Goal: Information Seeking & Learning: Find specific page/section

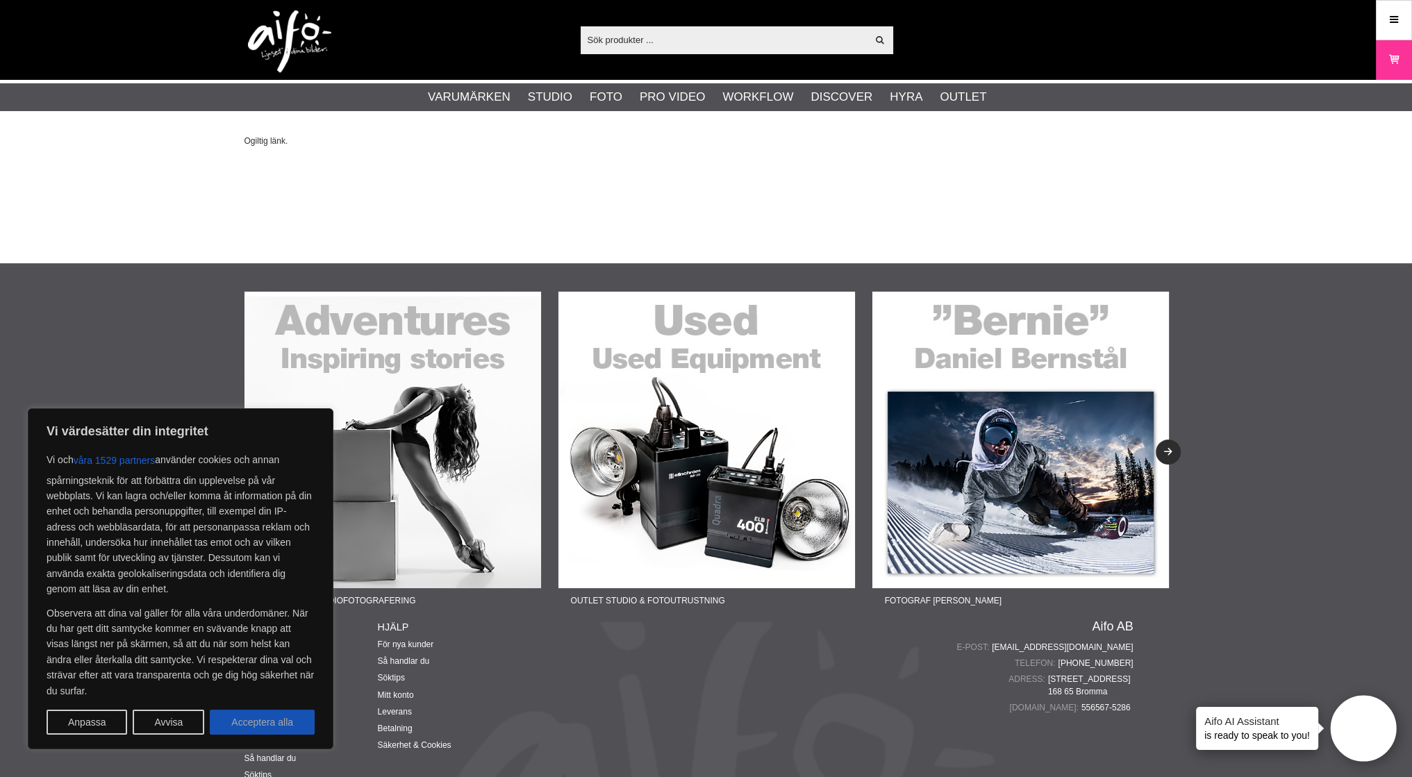
click at [274, 717] on button "Acceptera alla" at bounding box center [262, 722] width 105 height 25
checkbox input "true"
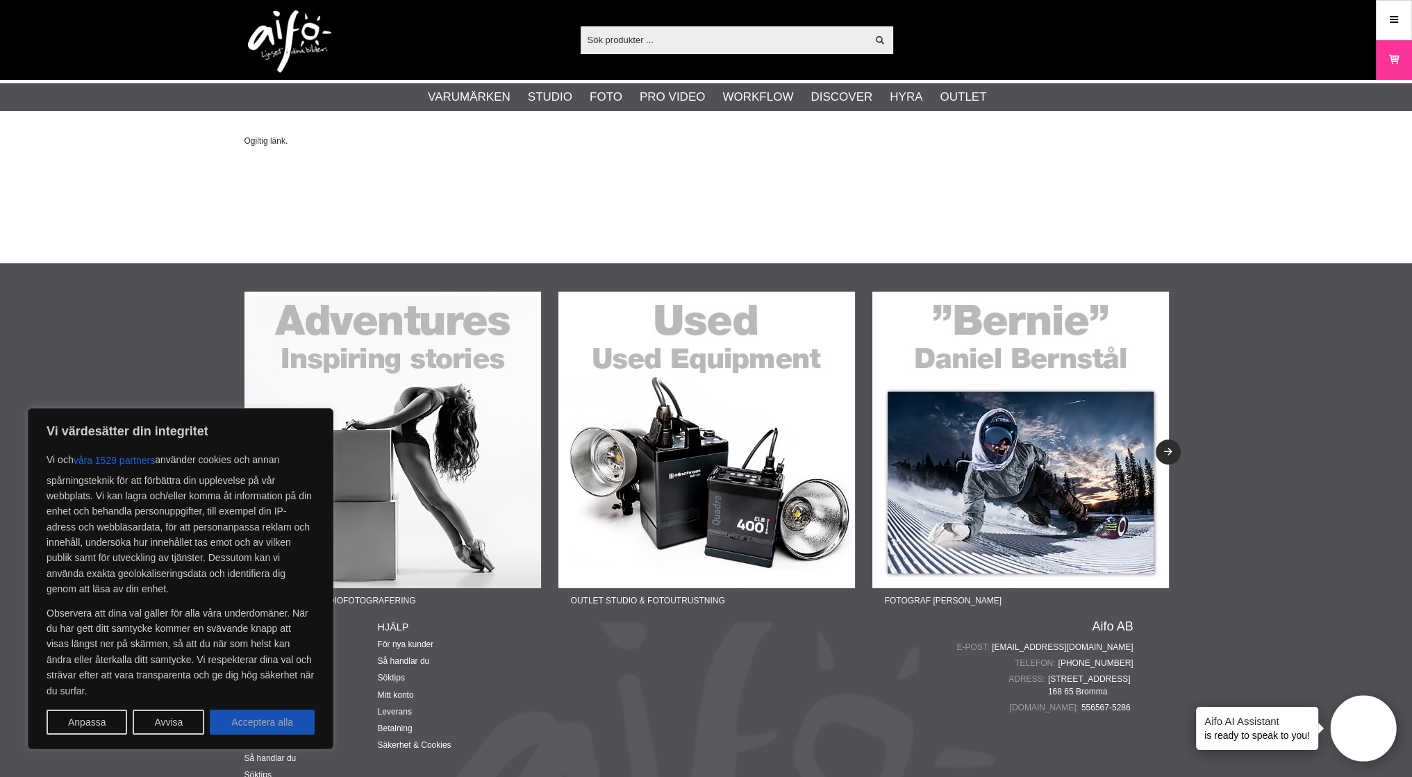
checkbox input "true"
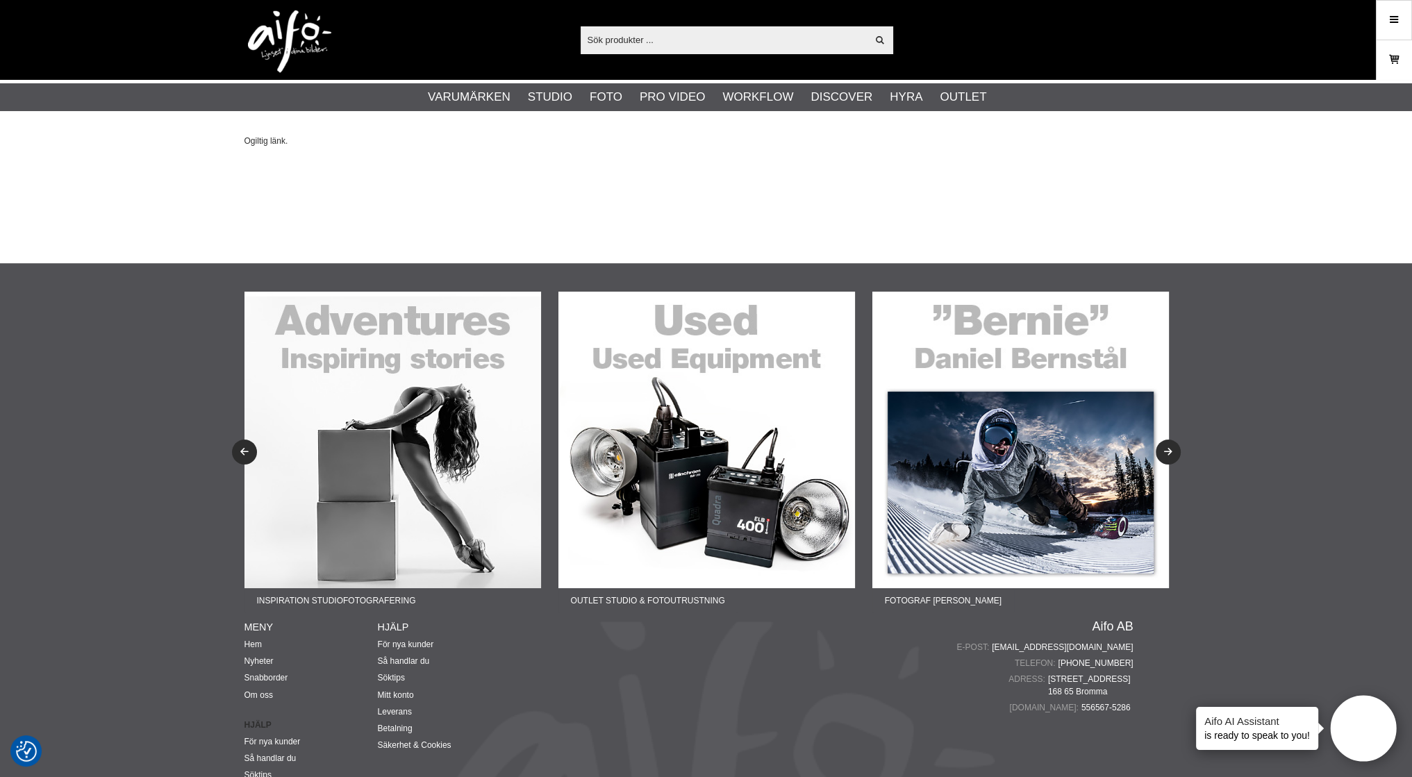
click at [1394, 56] on icon at bounding box center [1394, 59] width 14 height 15
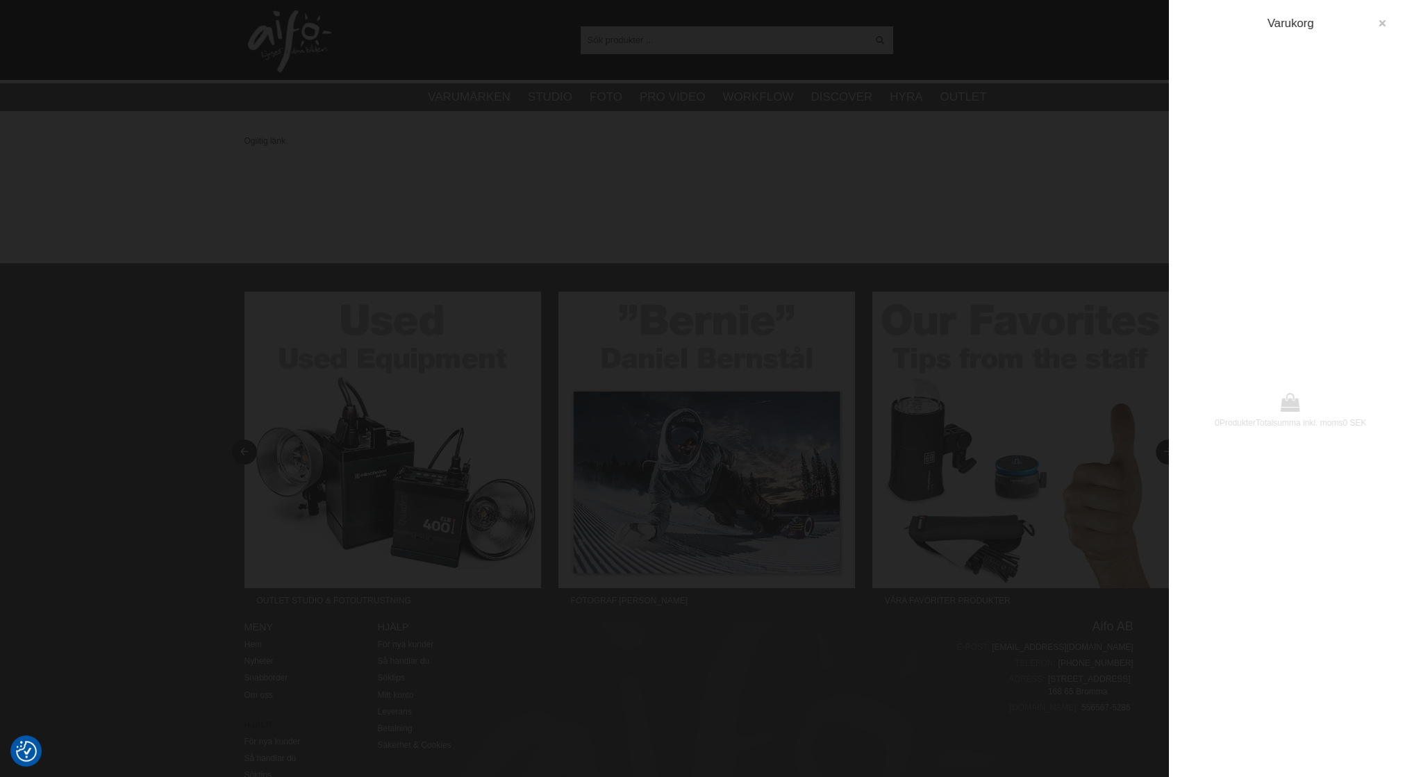
click at [1380, 22] on icon "button" at bounding box center [1382, 24] width 10 height 10
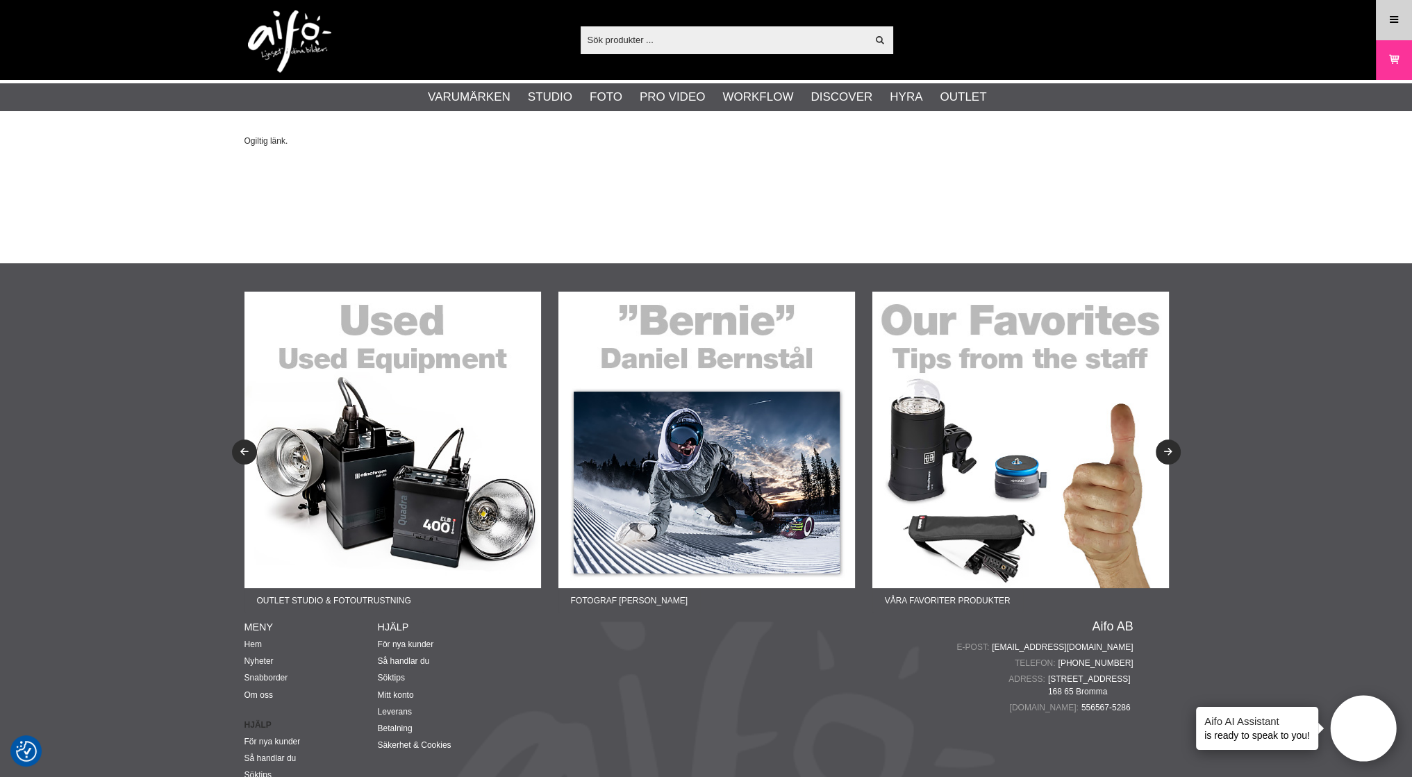
click at [1388, 16] on icon at bounding box center [1393, 19] width 12 height 15
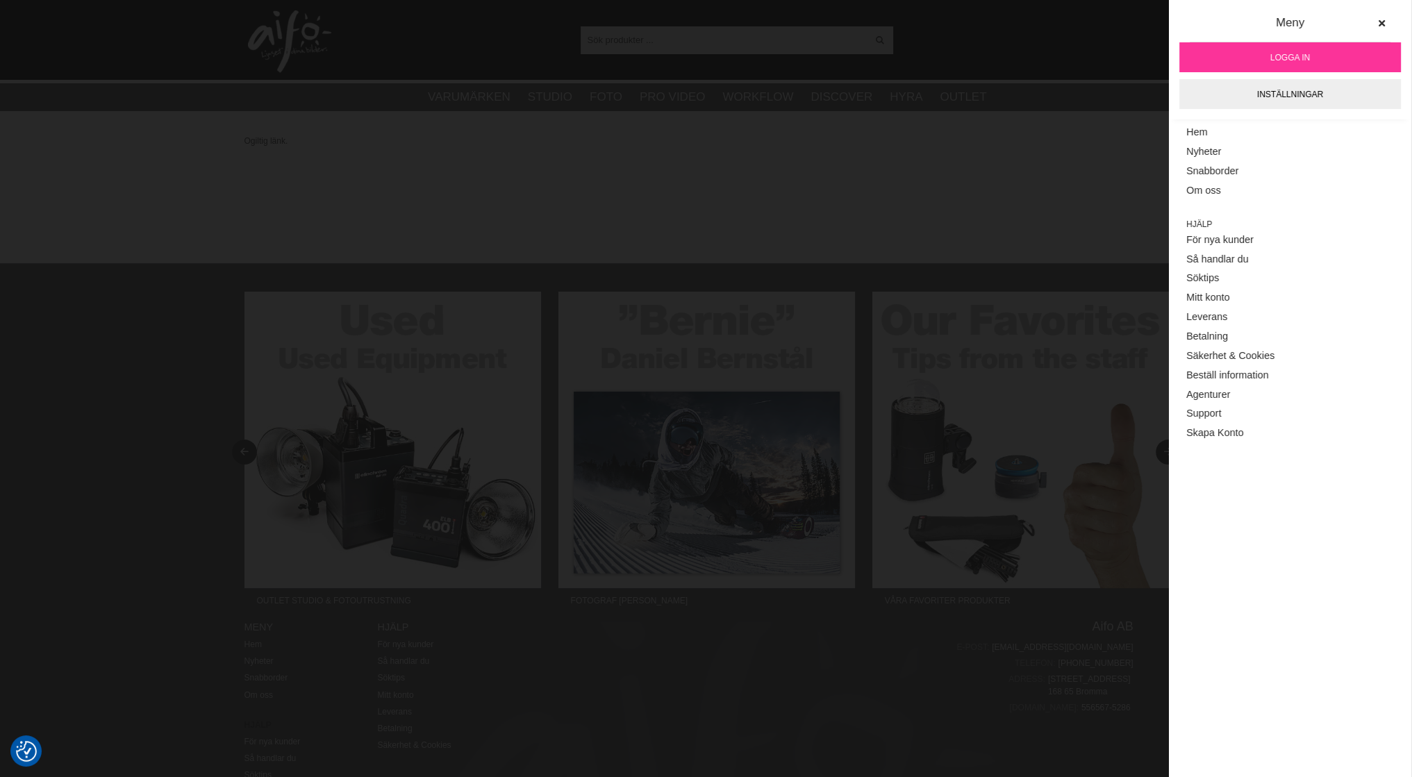
click at [1297, 56] on span "Logga in" at bounding box center [1290, 57] width 40 height 12
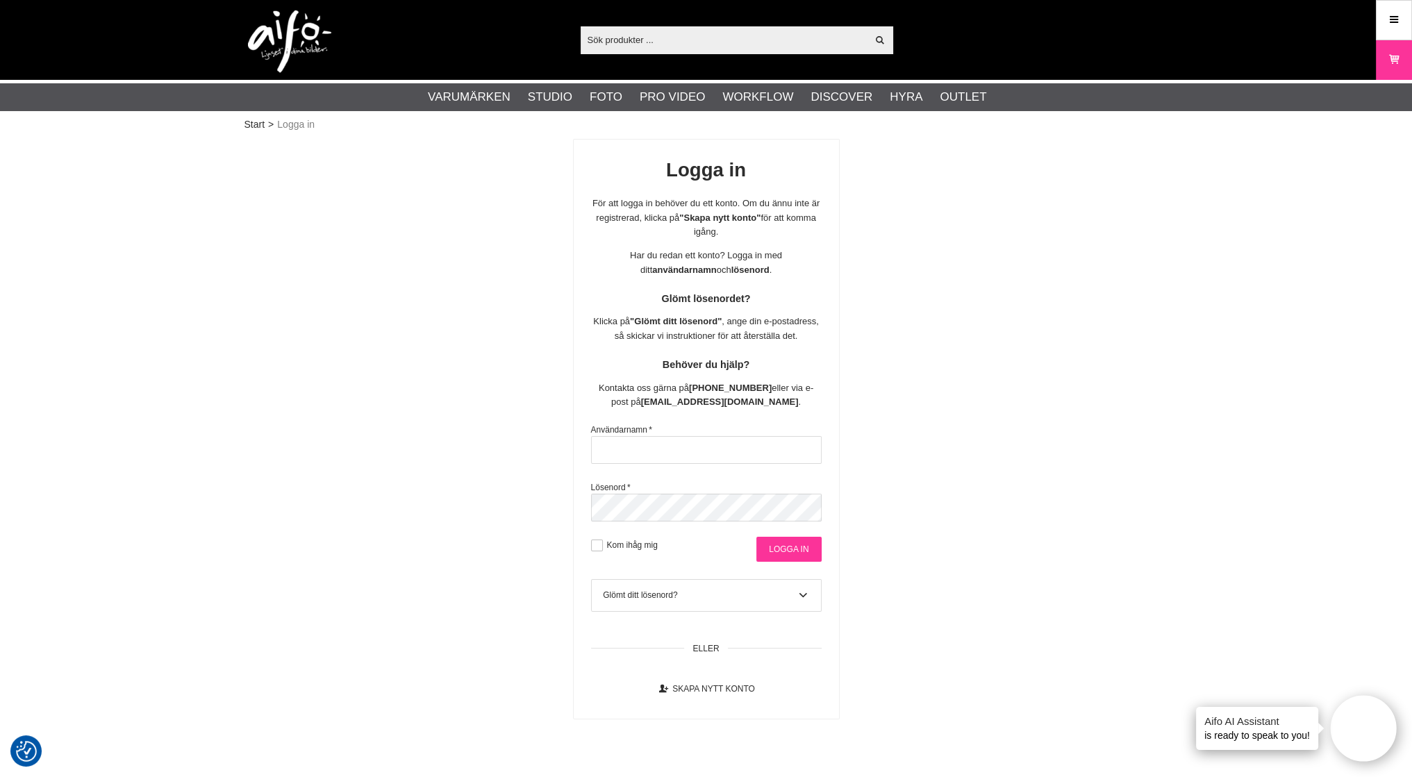
type input "patrick"
click at [795, 544] on input "Logga in" at bounding box center [788, 549] width 65 height 25
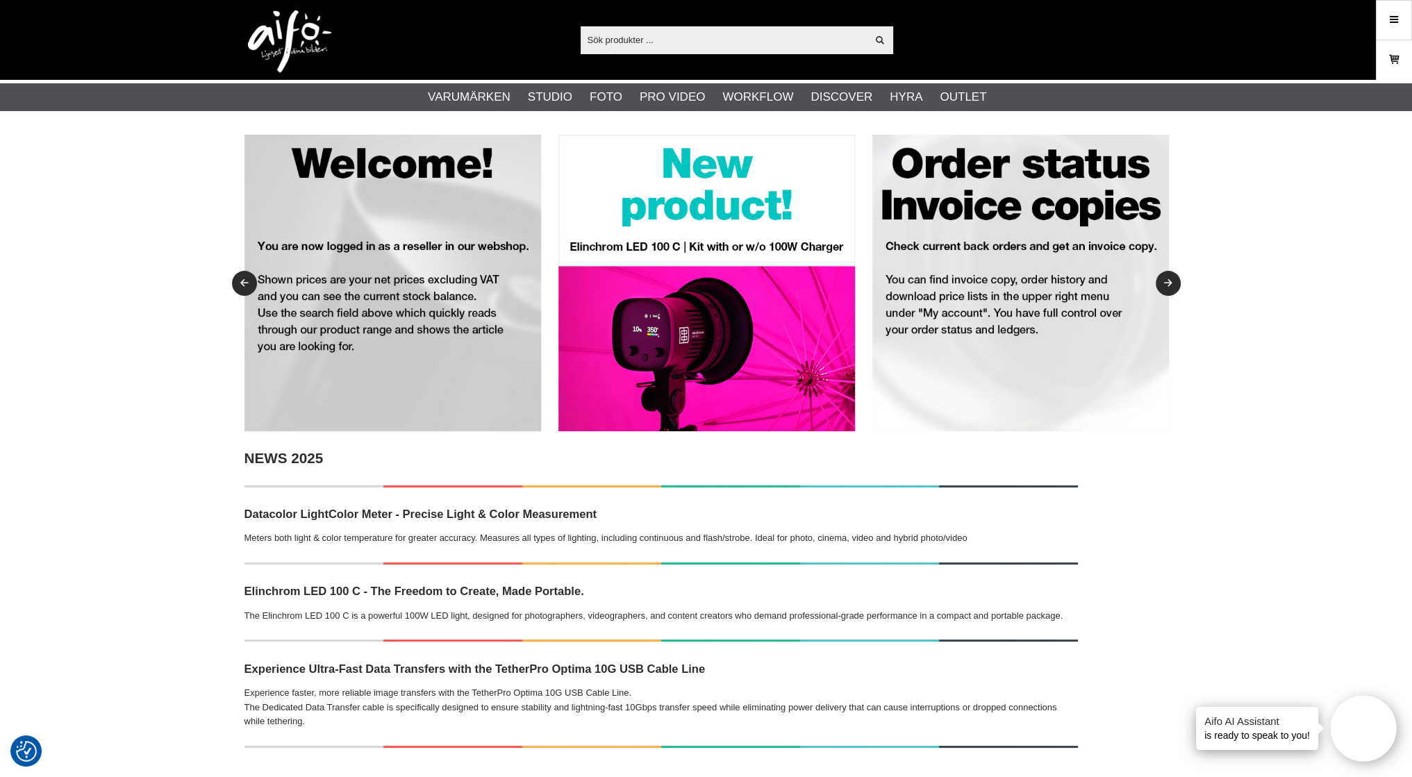
click at [1400, 53] on icon at bounding box center [1394, 59] width 14 height 15
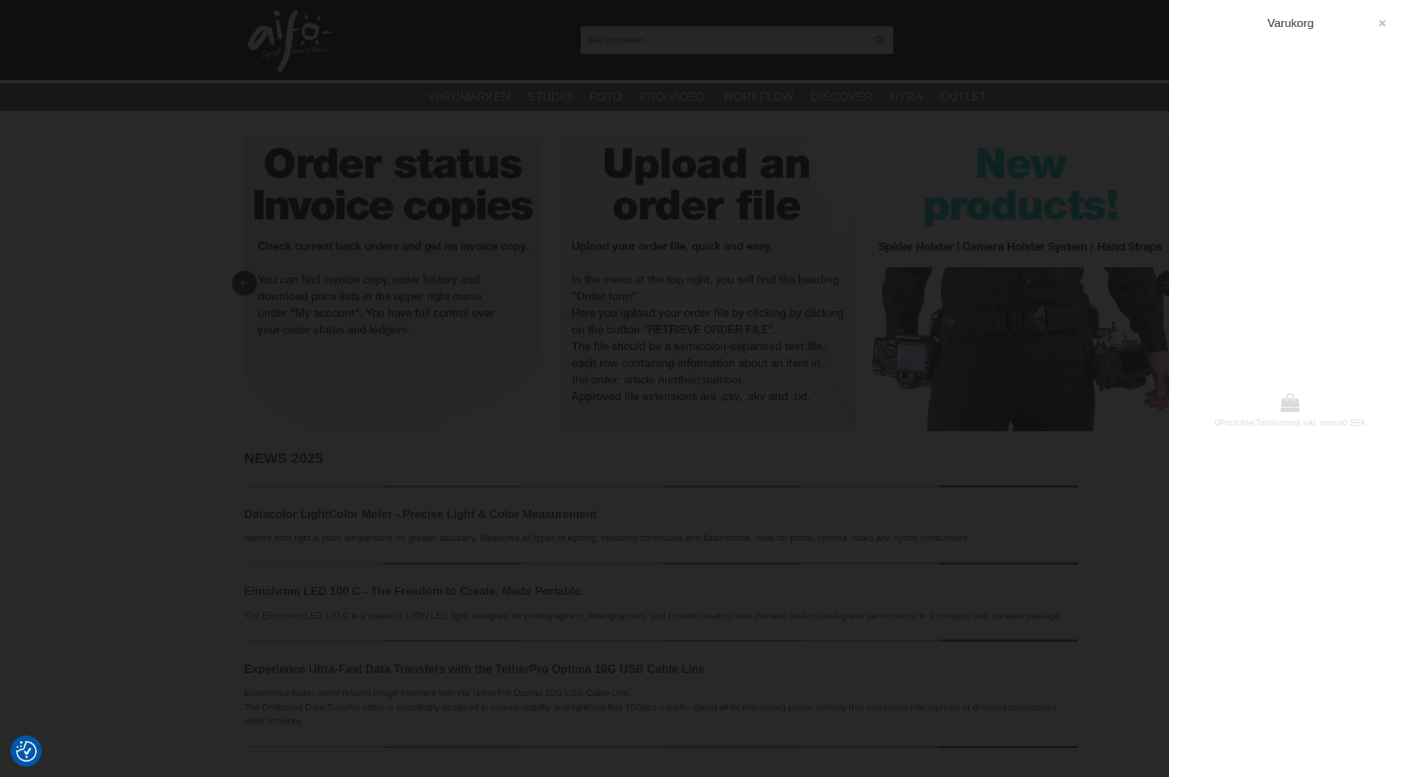
click at [1379, 27] on icon "button" at bounding box center [1382, 24] width 10 height 10
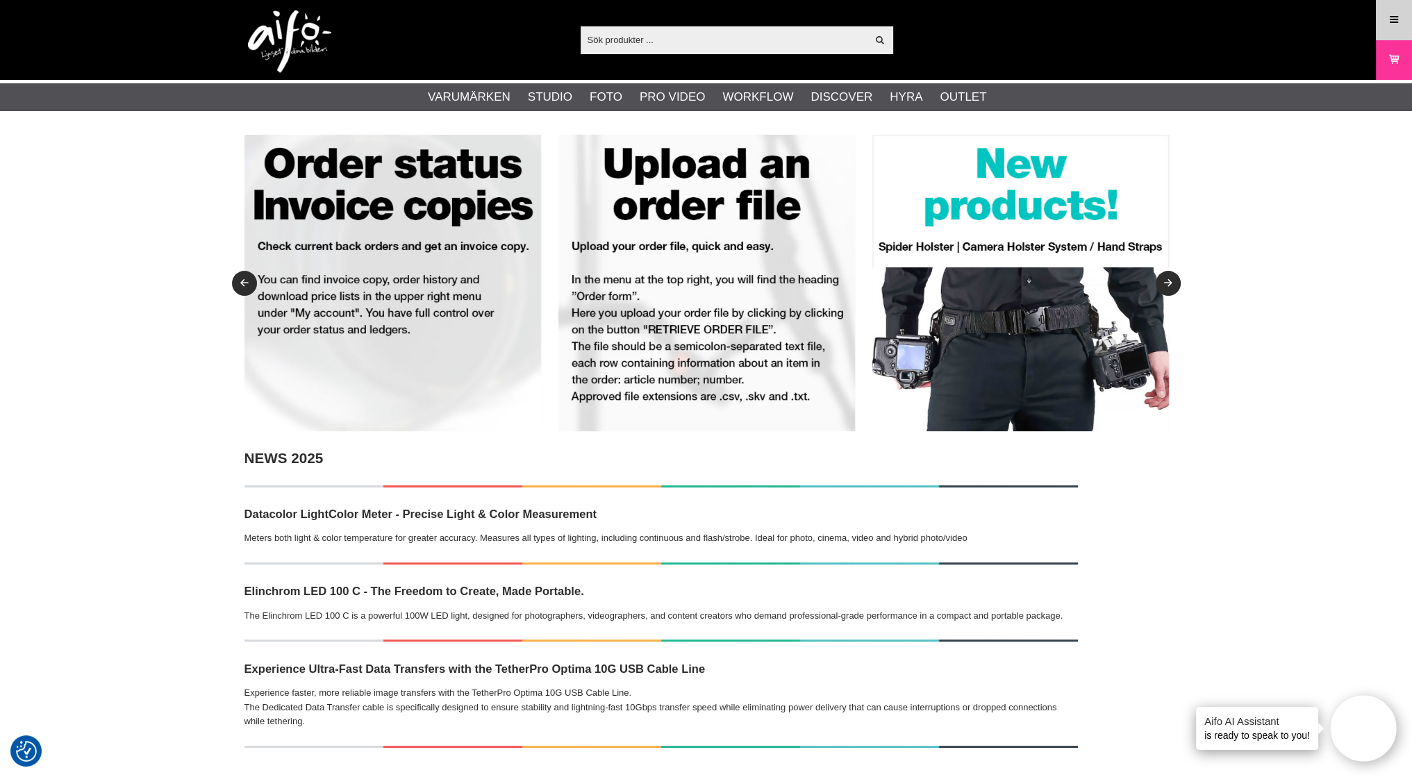
click at [1385, 22] on link "Meny" at bounding box center [1393, 19] width 35 height 33
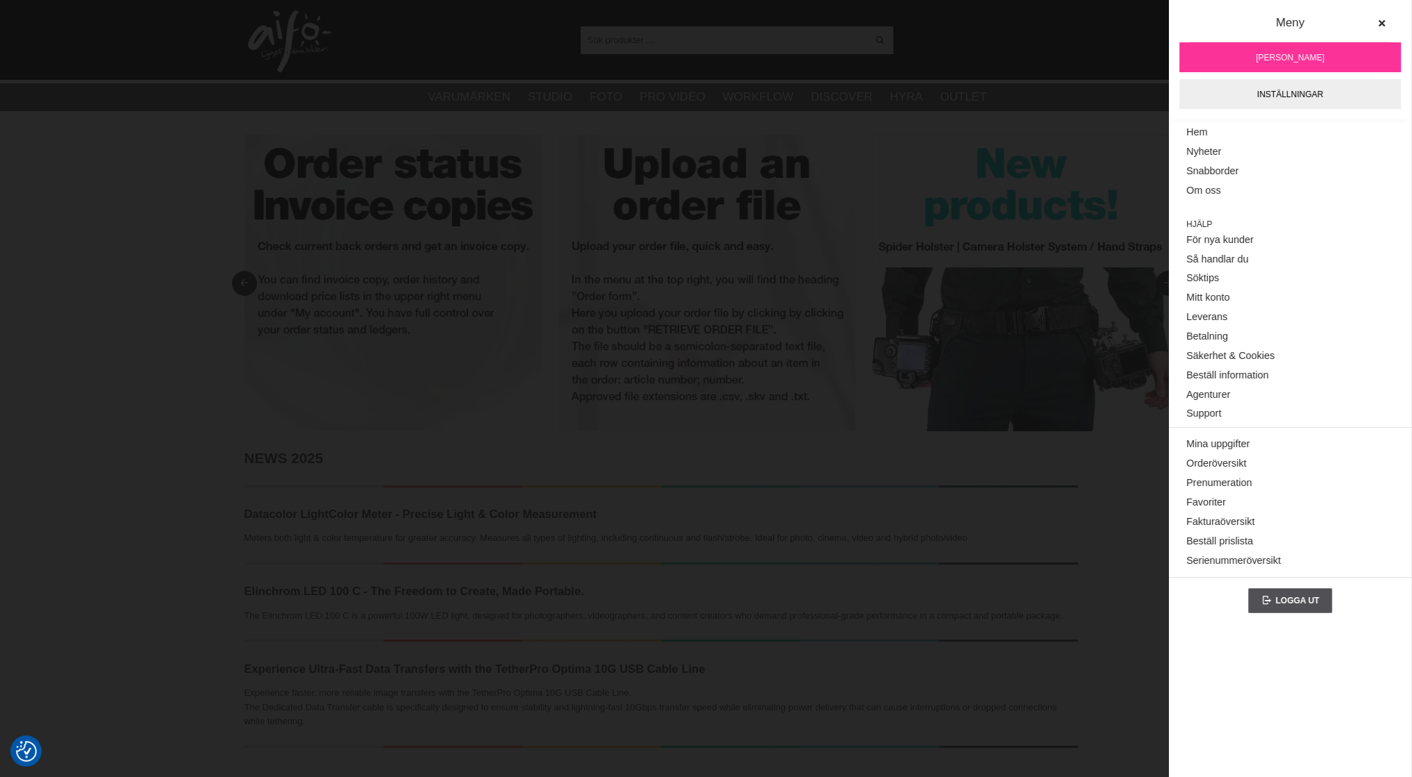
click at [974, 51] on div "Visa alla Artiklar Kategorier av artiklar Din sökning på gav inga träffar. Var …" at bounding box center [706, 40] width 944 height 80
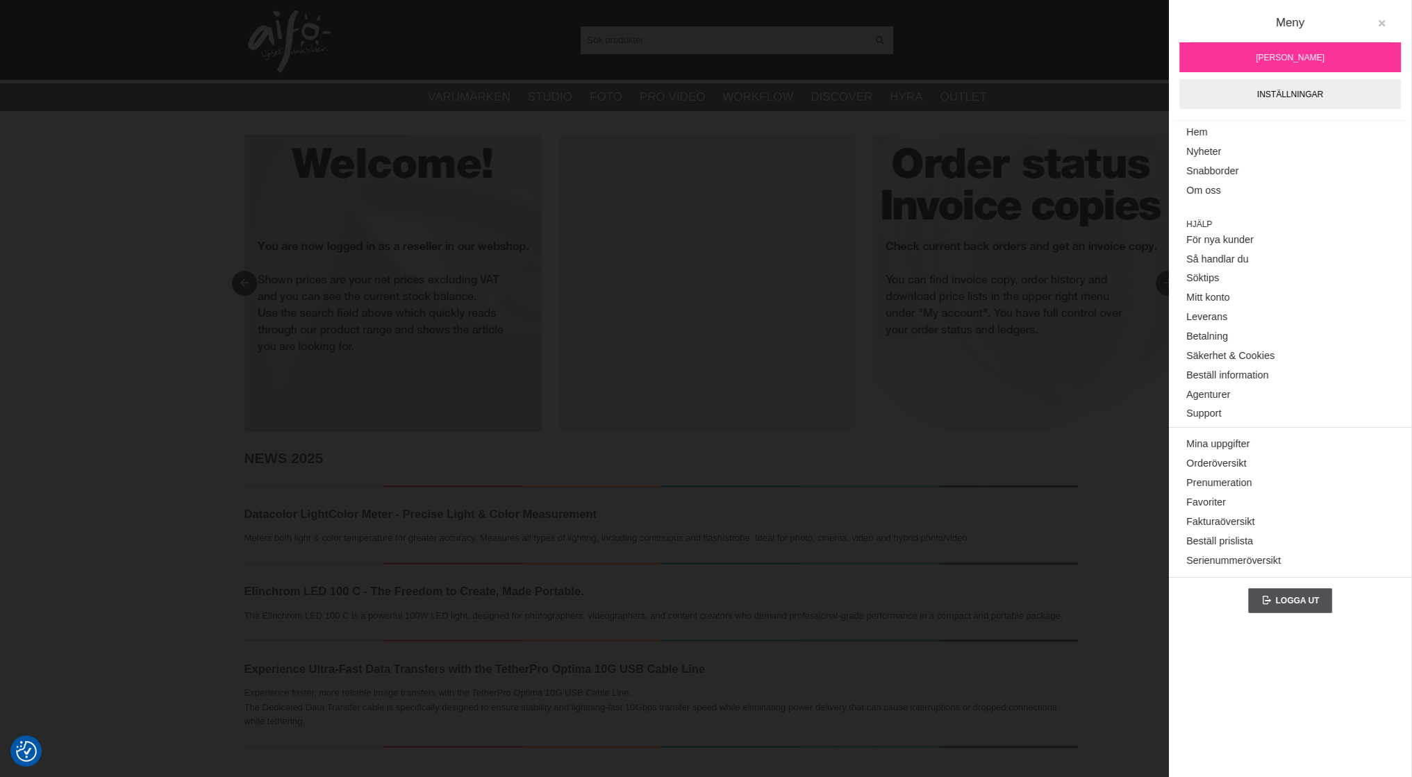
click at [1383, 22] on icon at bounding box center [1381, 24] width 10 height 10
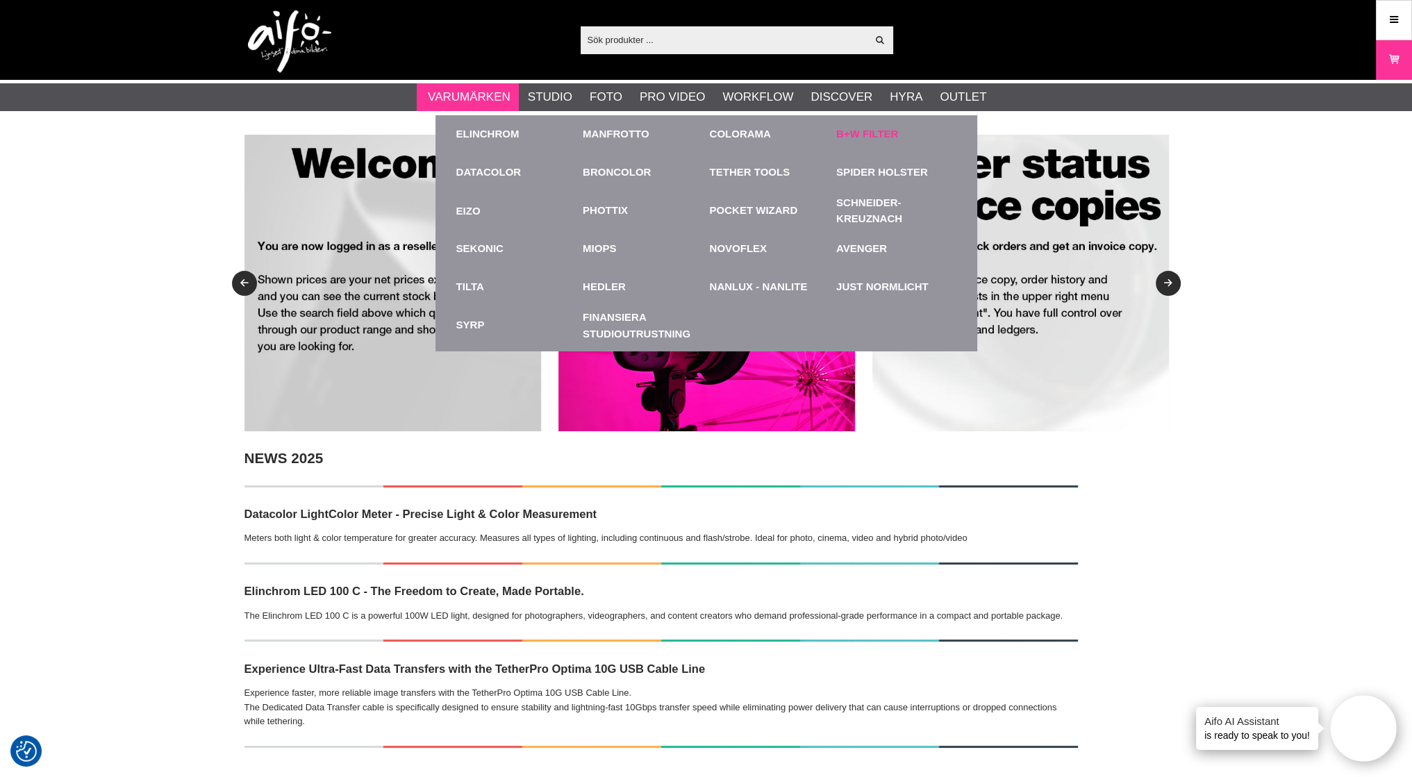
click at [866, 126] on link "B+W Filter" at bounding box center [867, 134] width 62 height 16
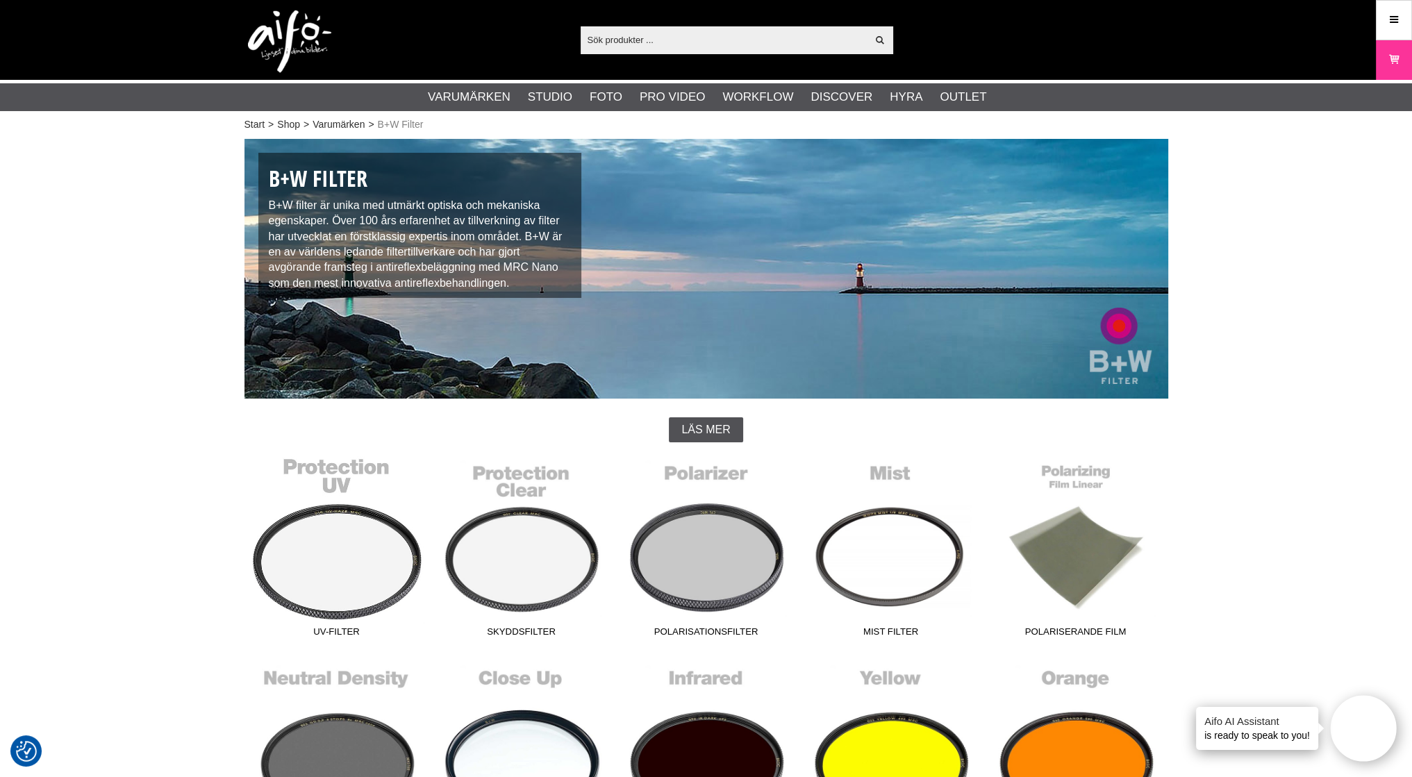
click at [354, 546] on link "UV-Filter" at bounding box center [336, 549] width 185 height 187
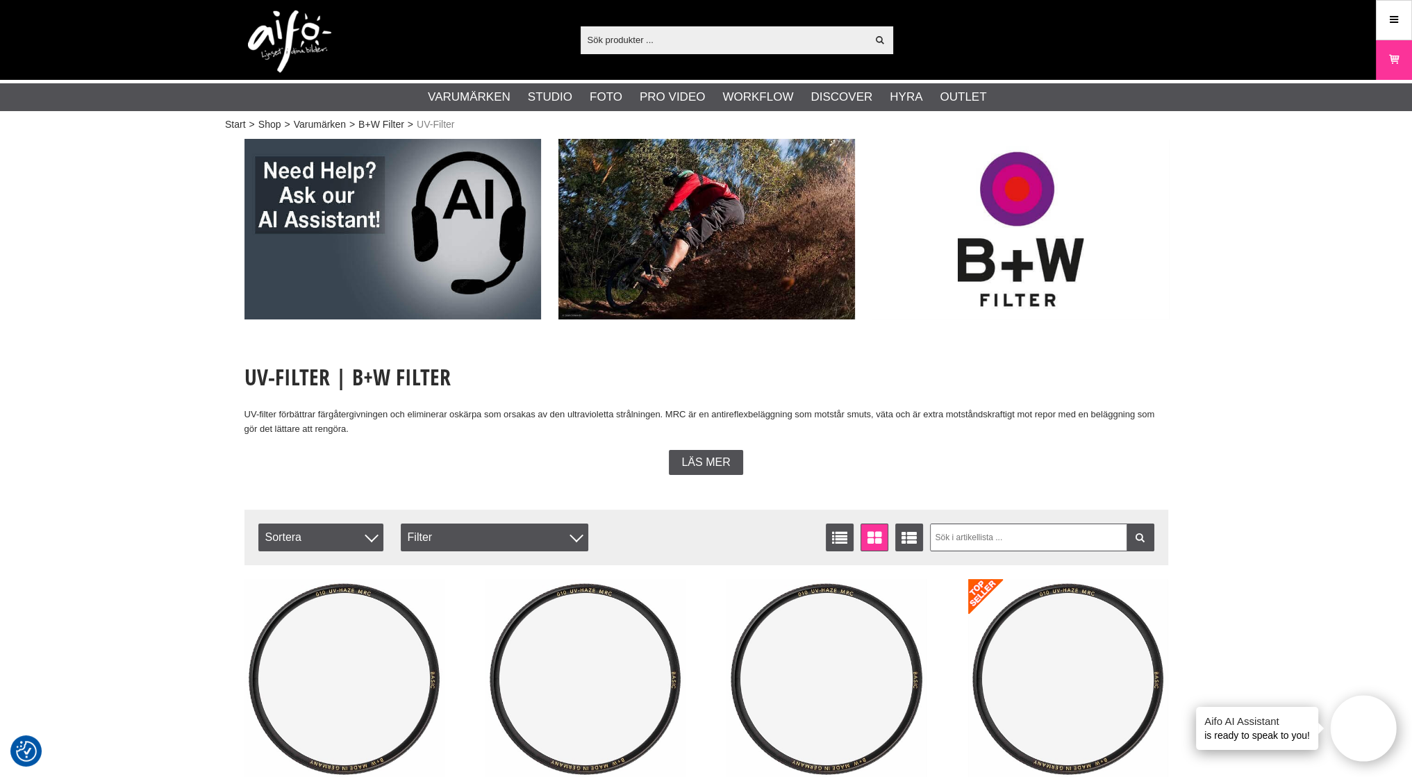
click at [581, 35] on input "text" at bounding box center [723, 39] width 287 height 21
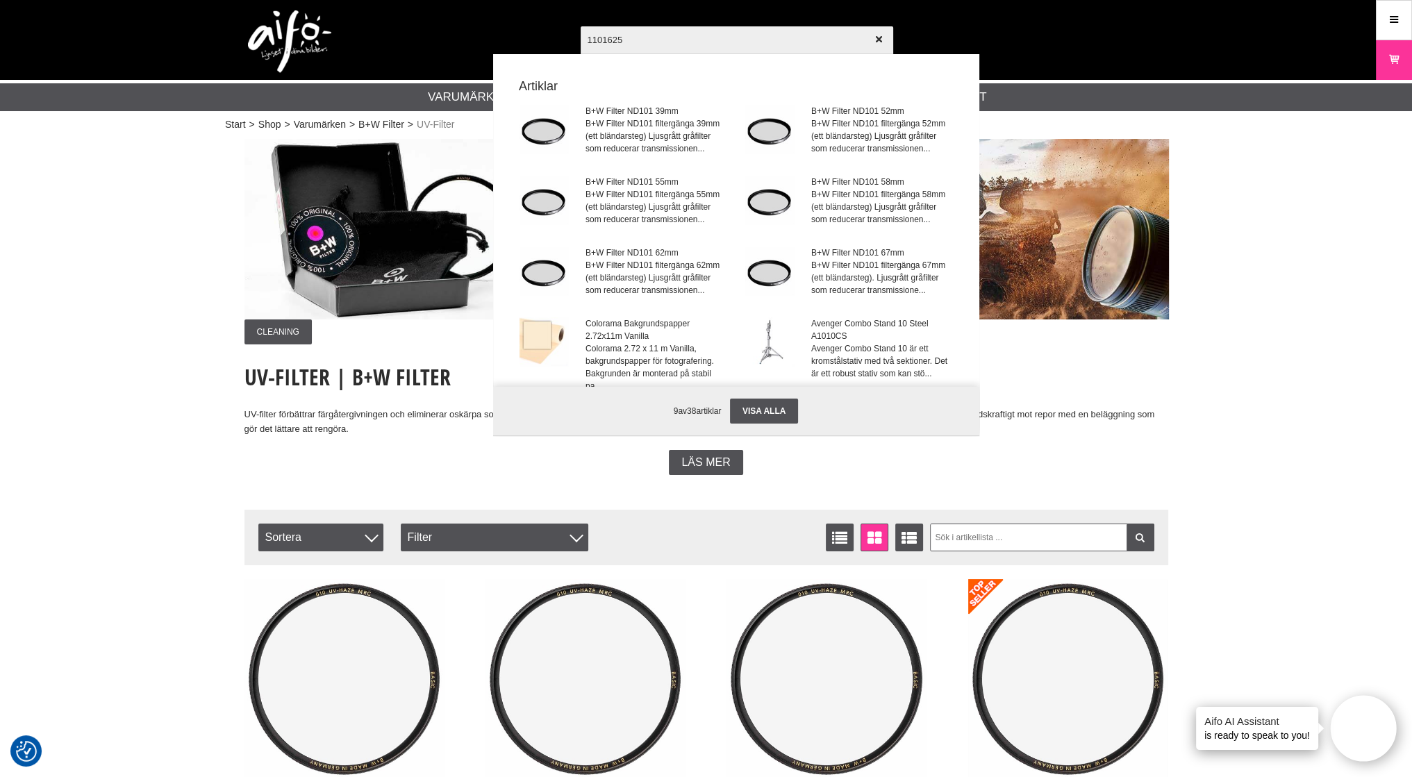
type input "1101625"
click at [1251, 305] on div at bounding box center [706, 388] width 1412 height 777
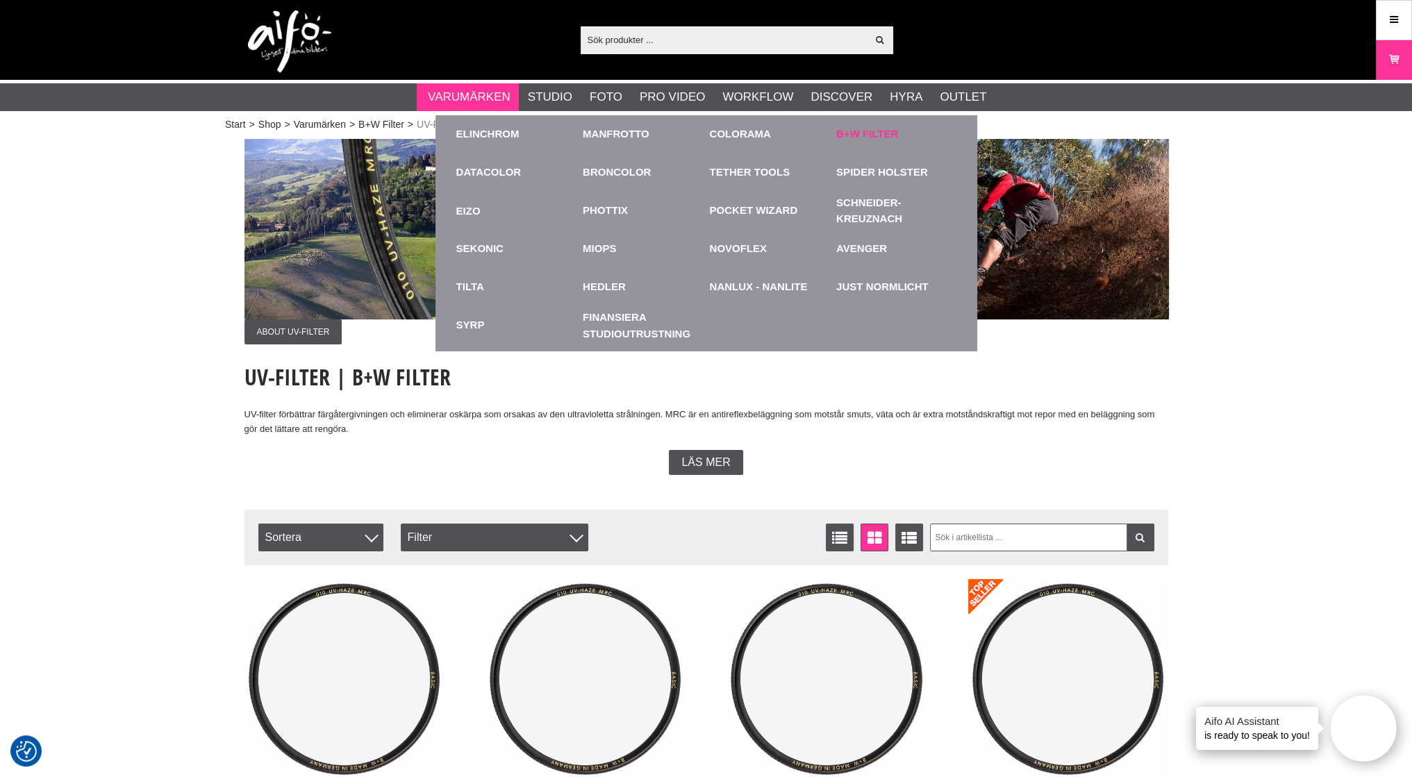
click at [876, 128] on link "B+W Filter" at bounding box center [867, 134] width 62 height 16
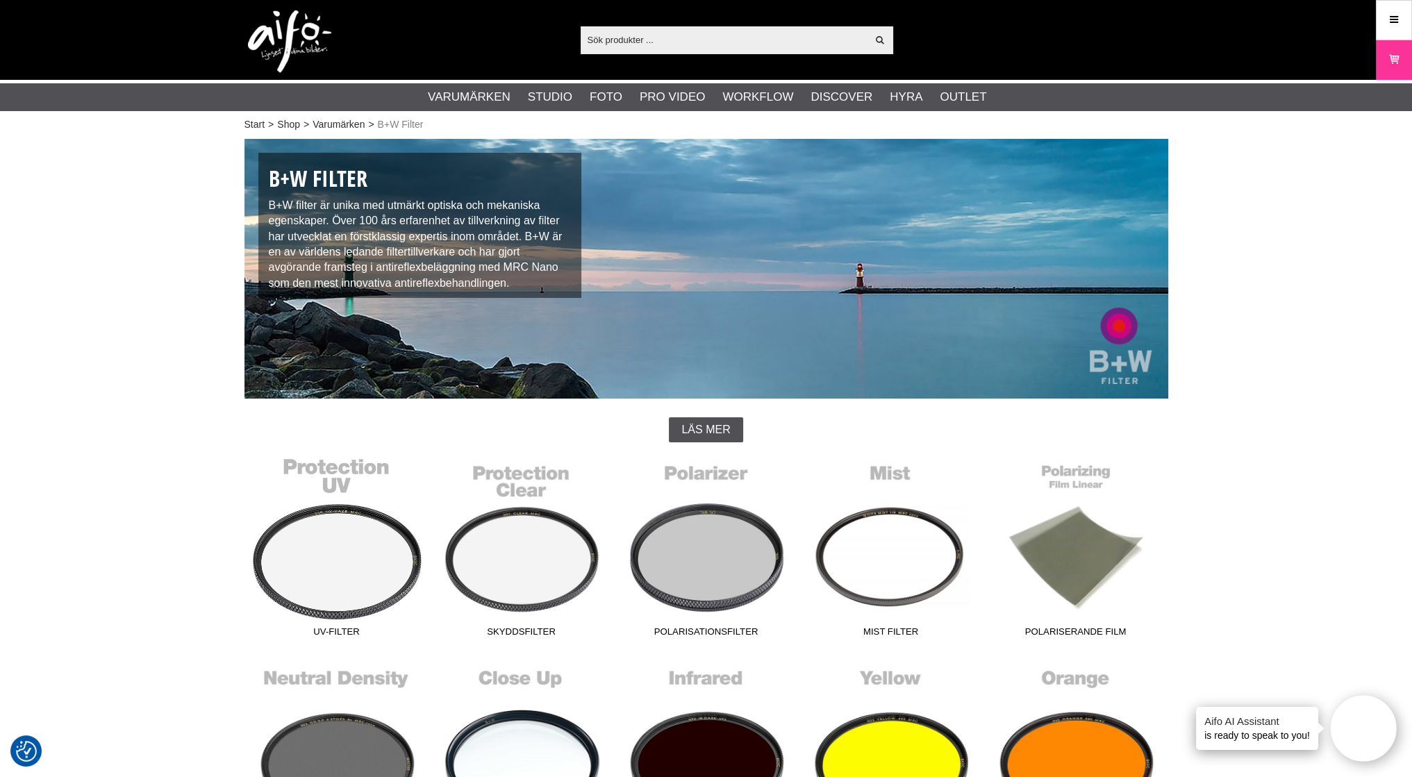
click at [321, 565] on link "UV-Filter" at bounding box center [336, 549] width 185 height 187
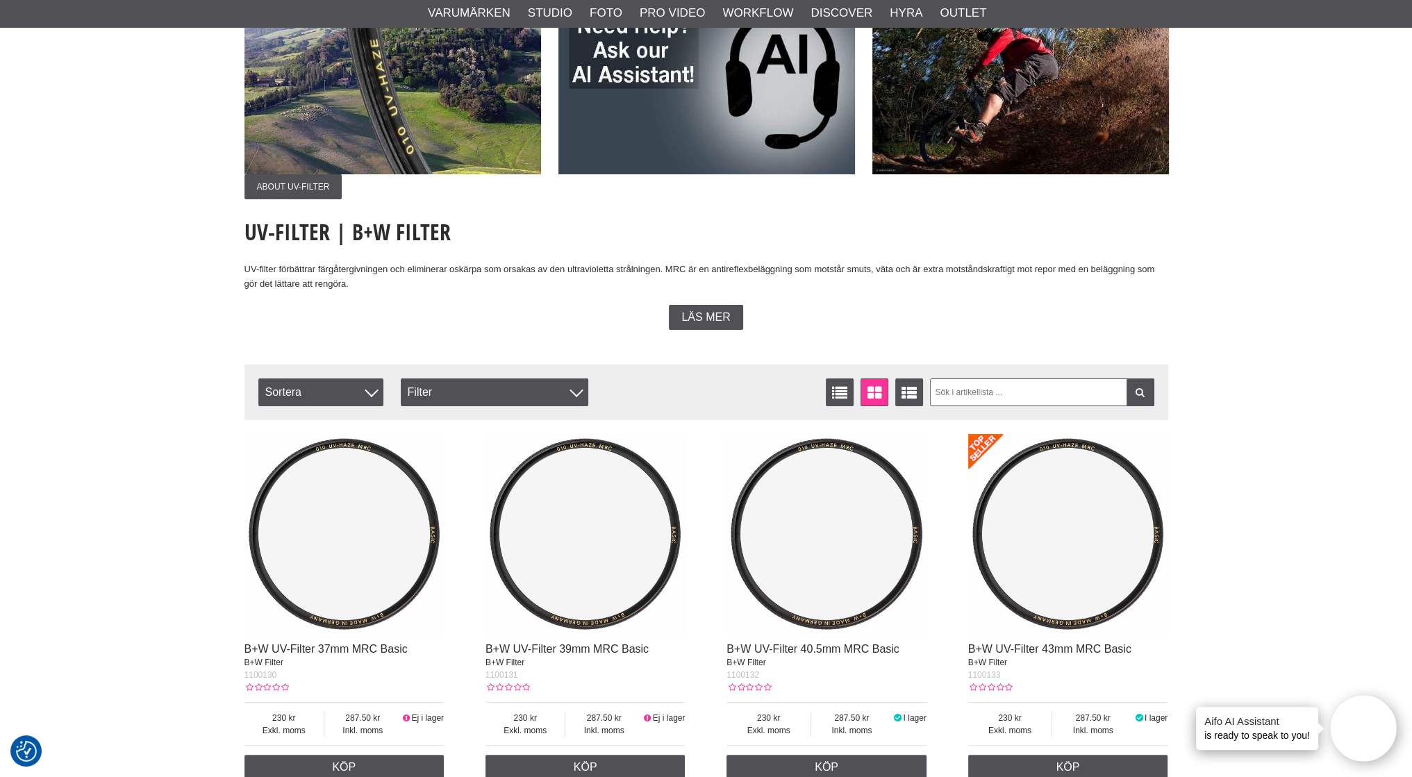
scroll to position [278, 0]
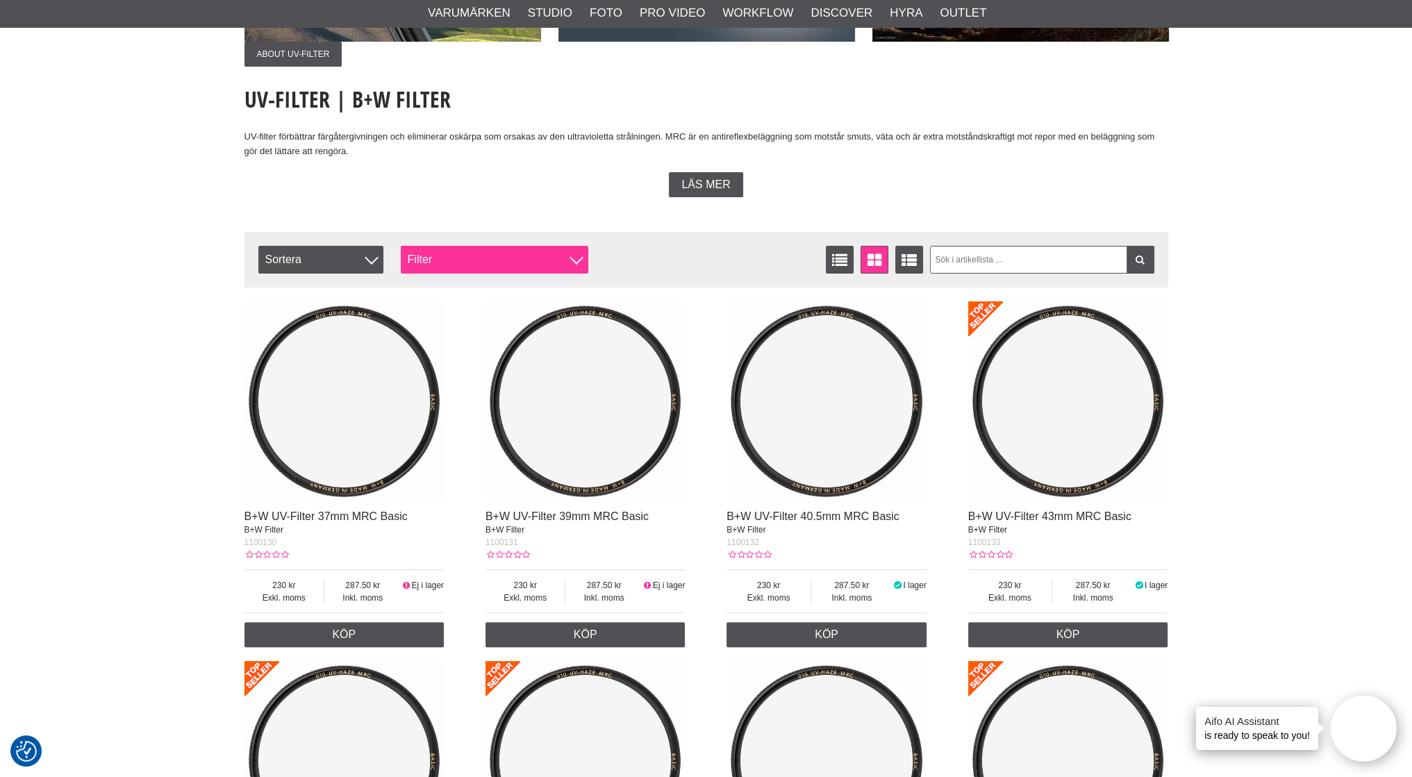
click at [537, 262] on div "Filter" at bounding box center [494, 260] width 187 height 28
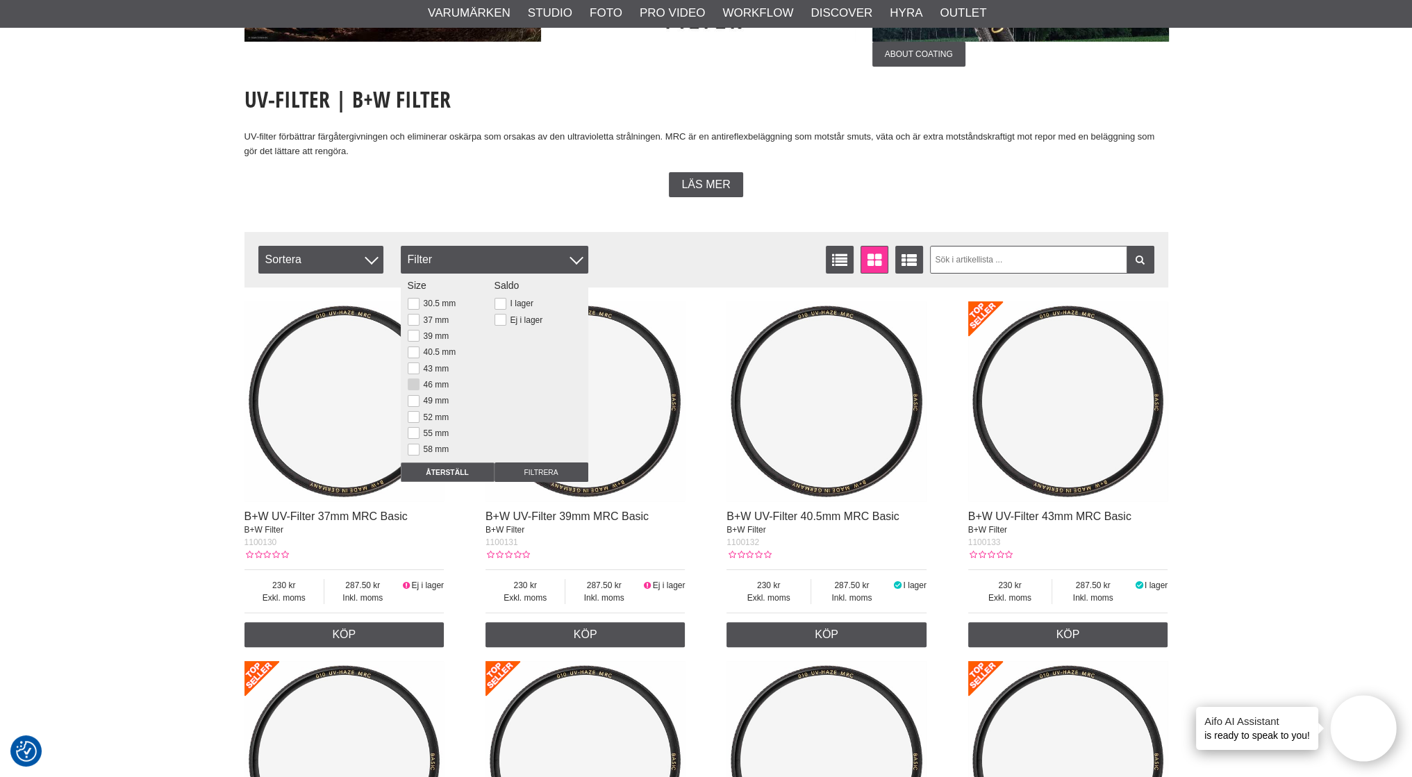
click at [414, 383] on button at bounding box center [414, 384] width 12 height 12
click at [569, 475] on input "Filtrera" at bounding box center [541, 471] width 94 height 19
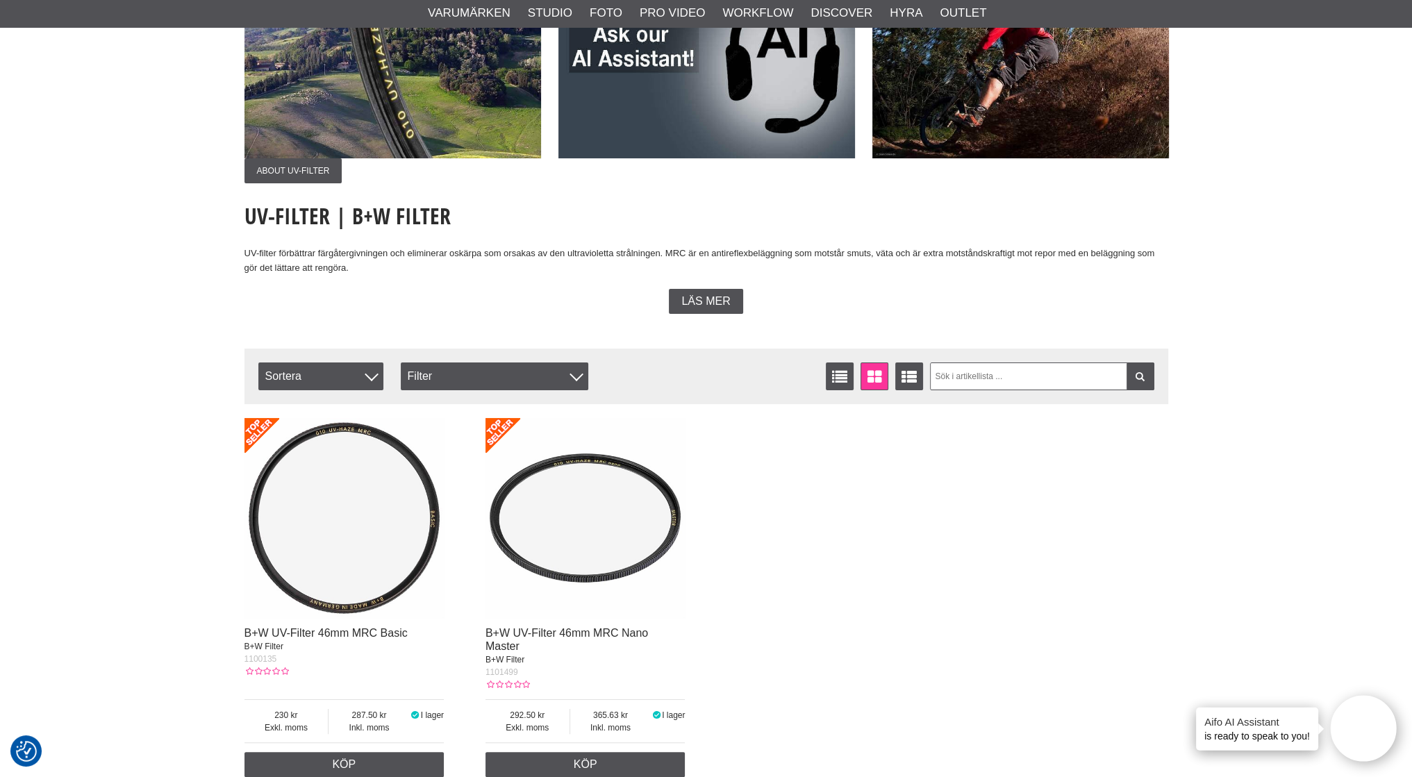
scroll to position [278, 0]
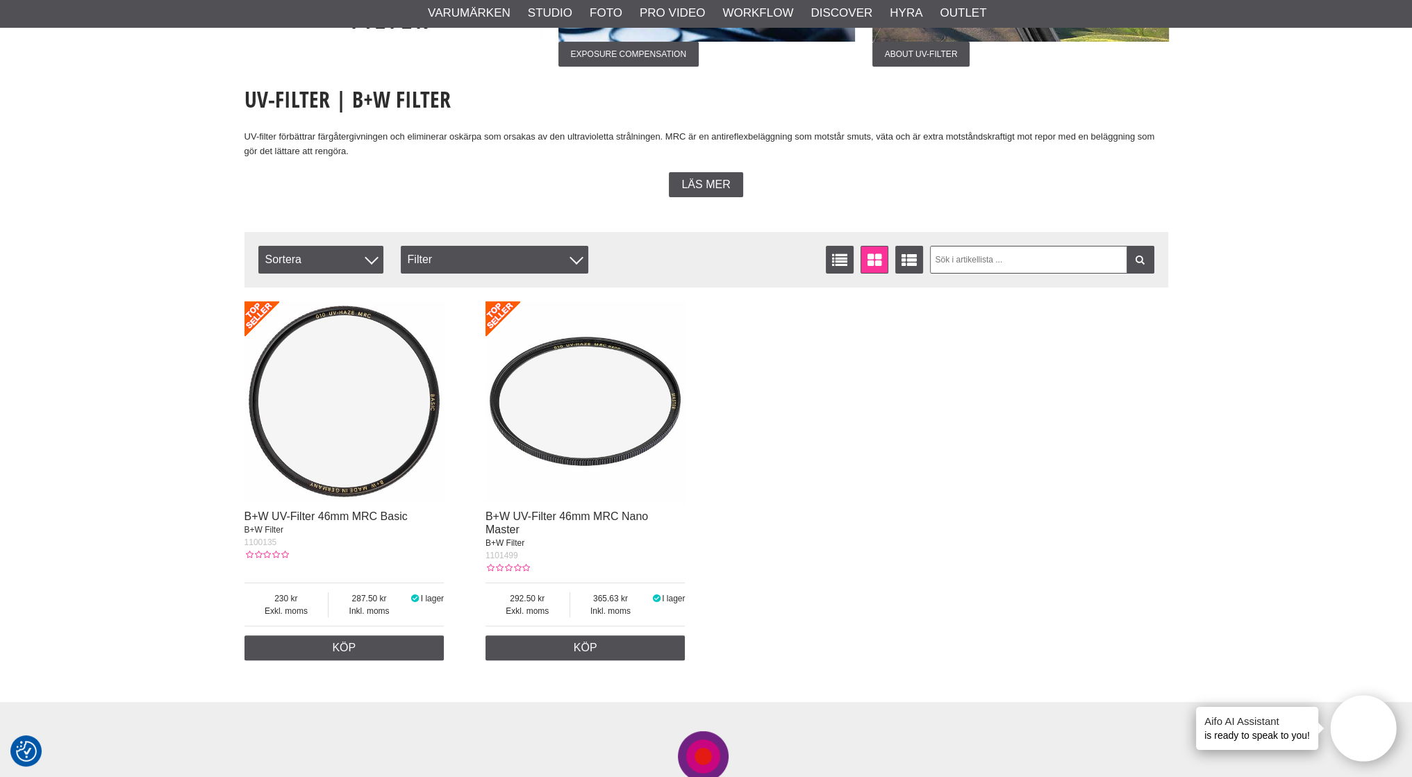
click at [589, 427] on img at bounding box center [585, 401] width 200 height 200
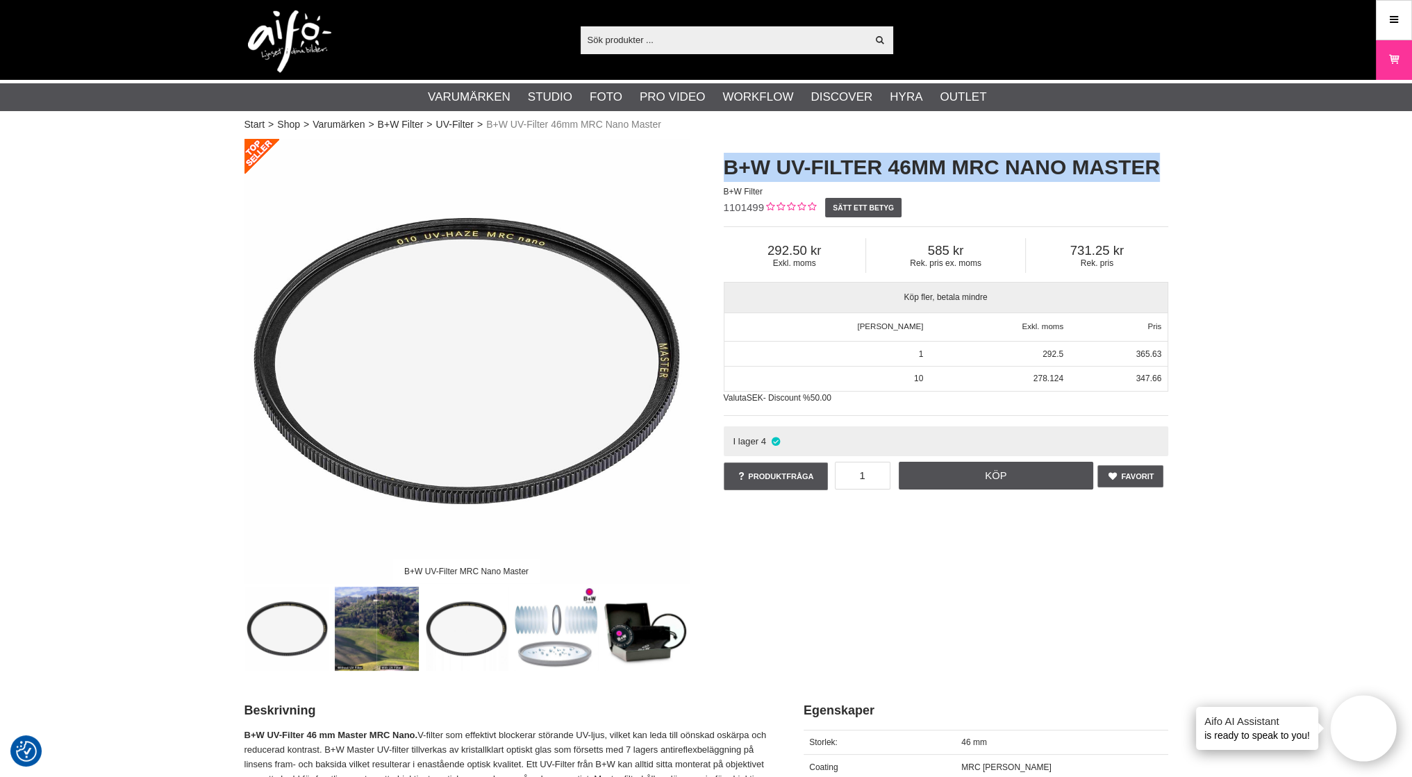
drag, startPoint x: 724, startPoint y: 163, endPoint x: 1157, endPoint y: 165, distance: 432.6
click at [1157, 165] on h1 "B+W UV-Filter 46mm MRC Nano Master" at bounding box center [946, 167] width 444 height 29
copy h1 "B+W UV-Filter 46mm MRC Nano Master"
click at [400, 124] on link "B+W Filter" at bounding box center [401, 124] width 46 height 15
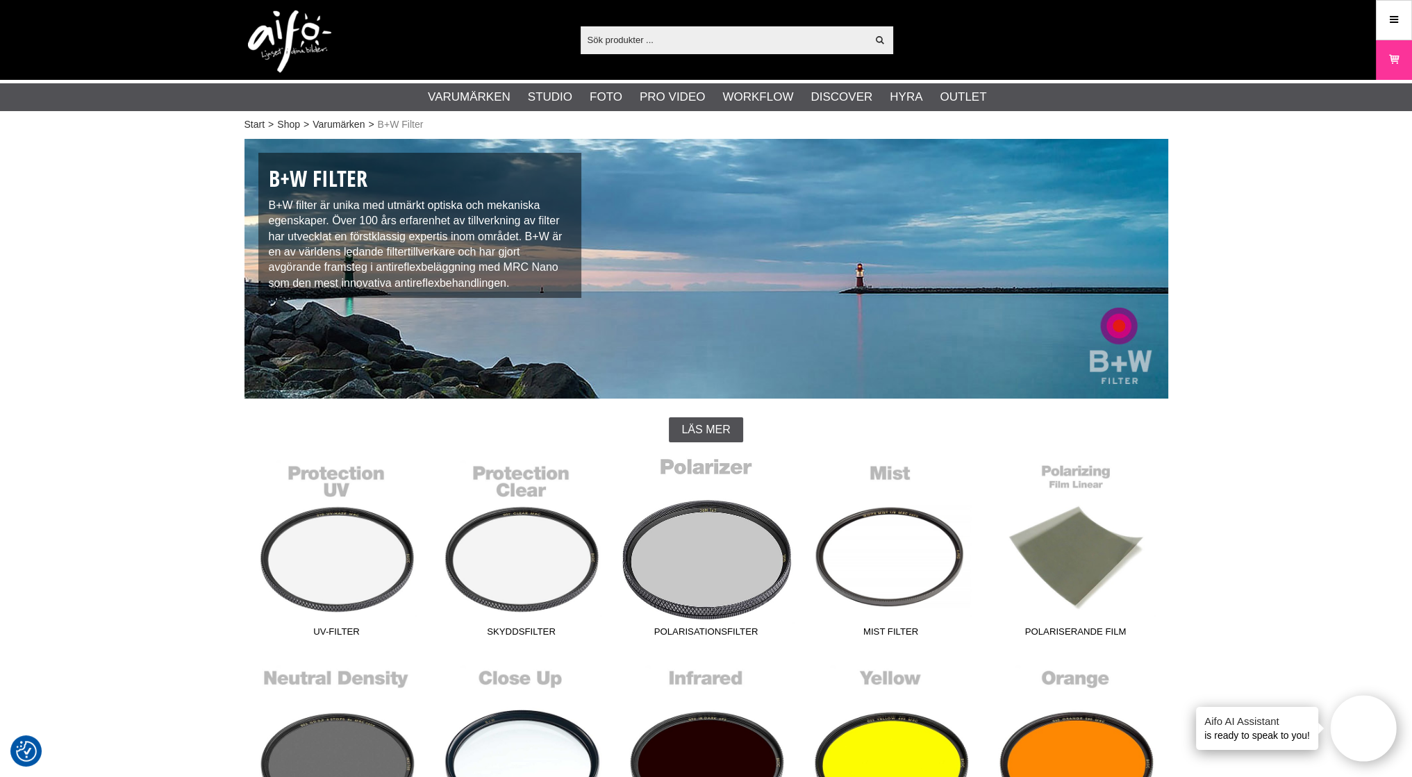
click at [710, 559] on link "Polarisationsfilter" at bounding box center [706, 549] width 185 height 187
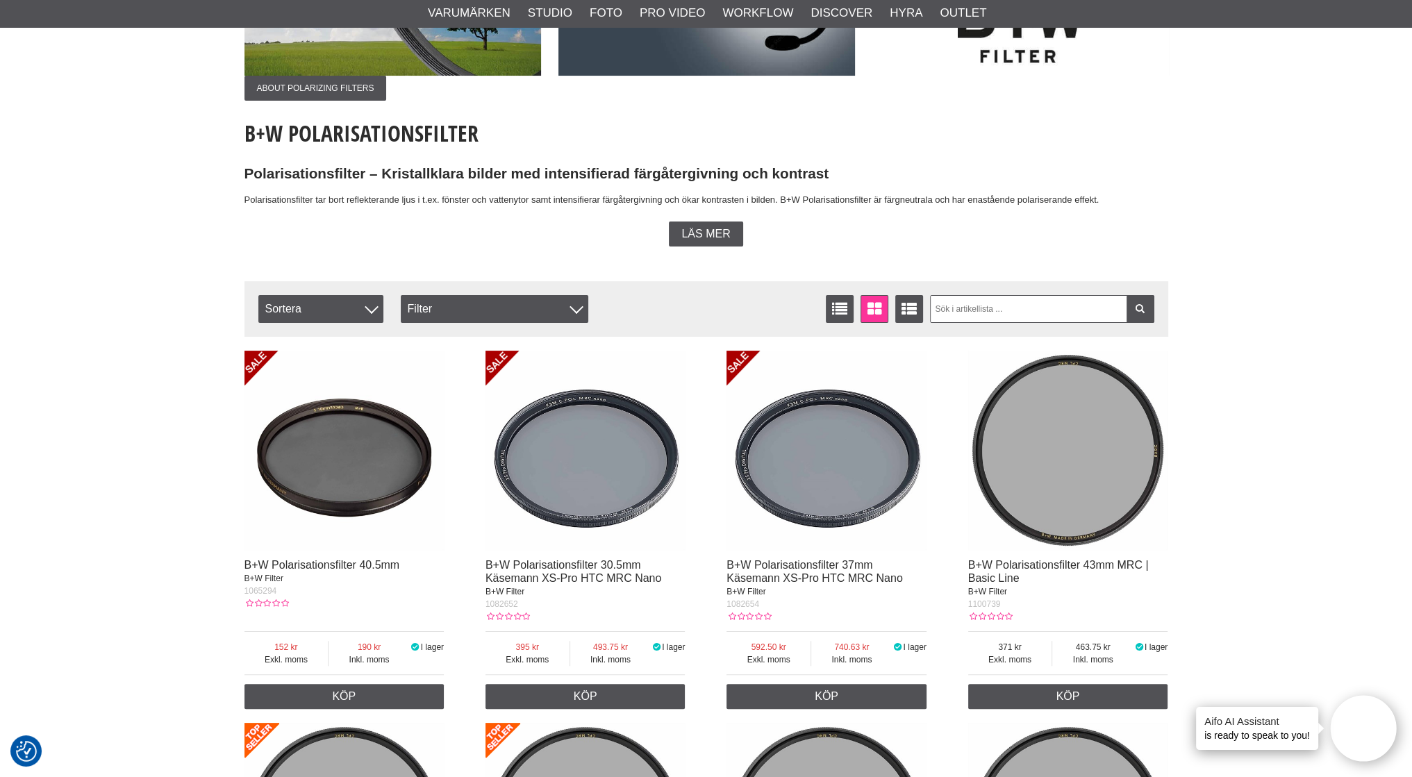
scroll to position [347, 0]
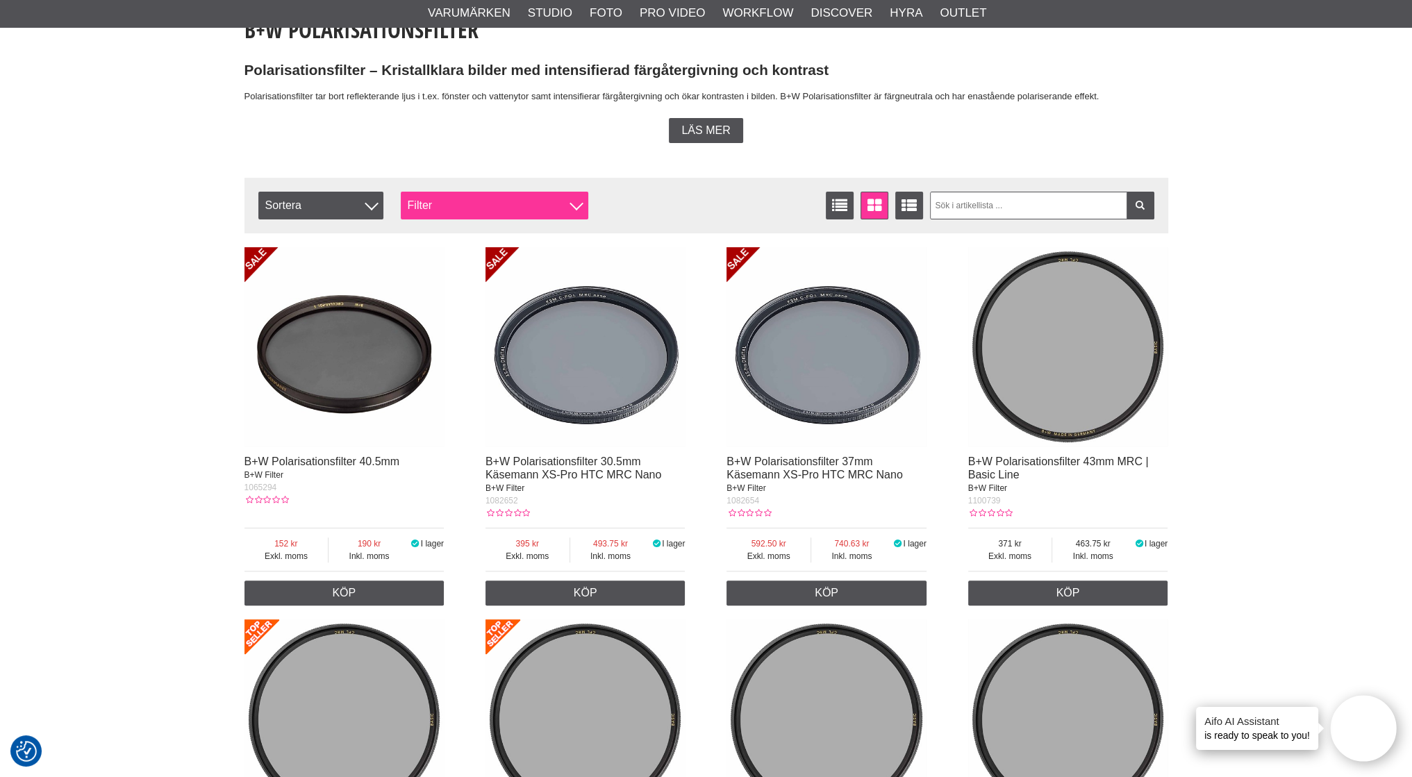
click at [426, 206] on div "Filter" at bounding box center [494, 206] width 187 height 28
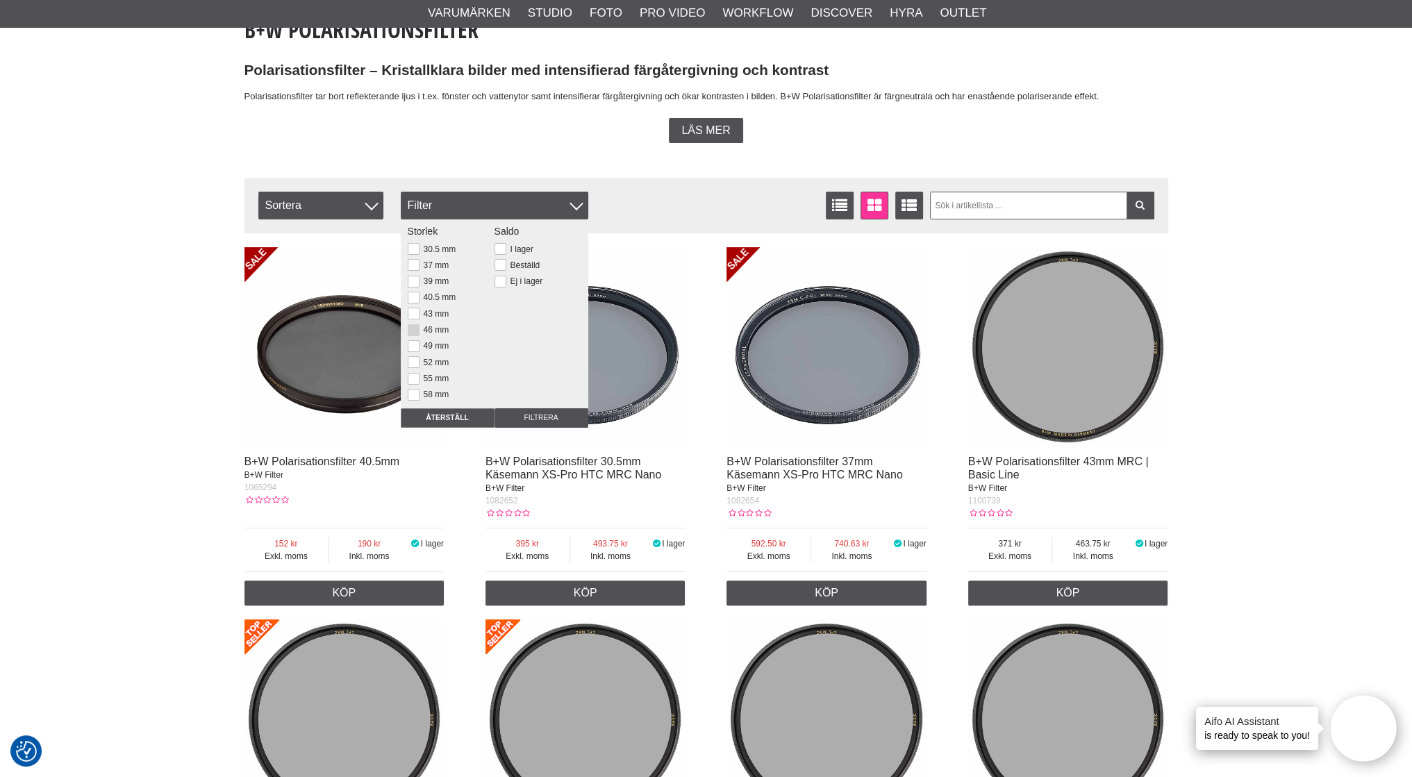
click at [414, 330] on button at bounding box center [414, 330] width 12 height 12
click at [533, 416] on input "Filtrera" at bounding box center [541, 417] width 94 height 19
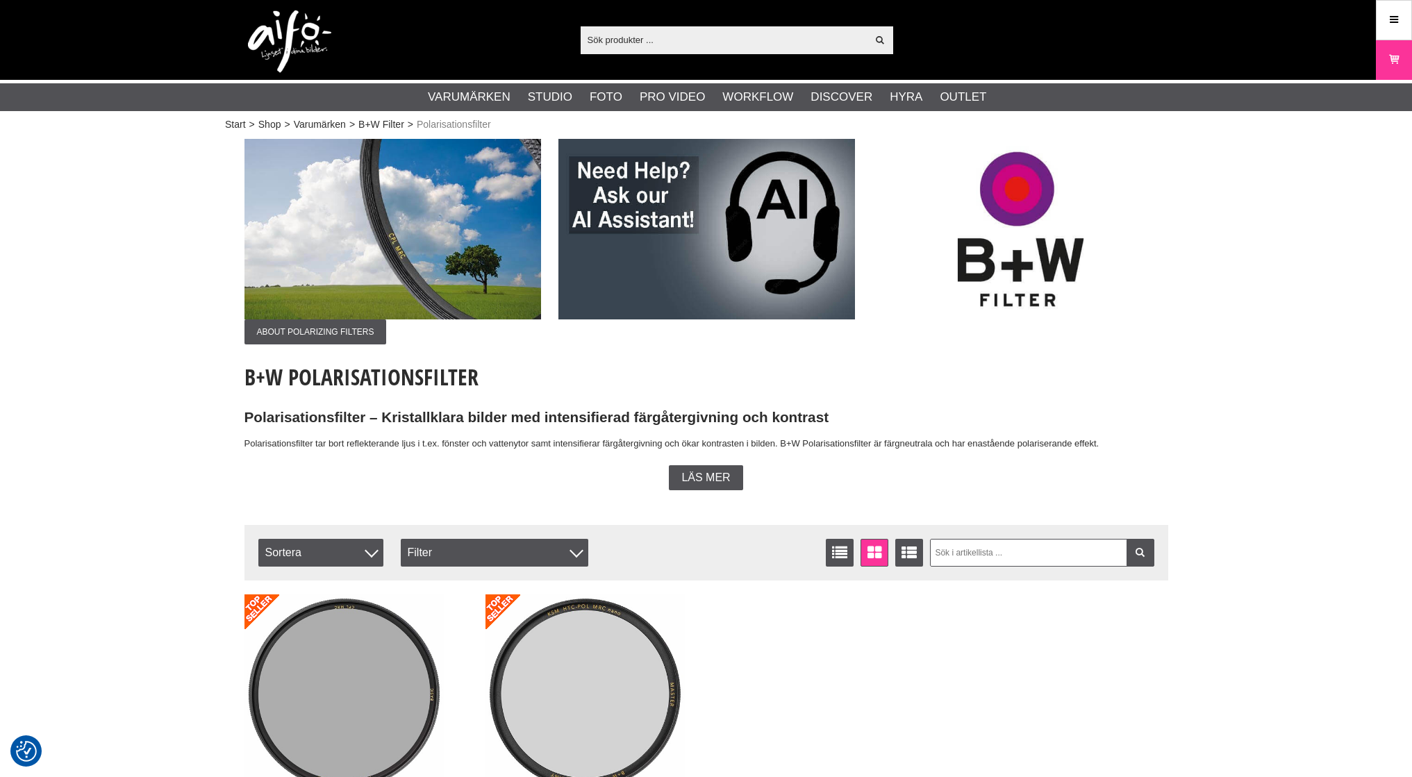
checkbox input "true"
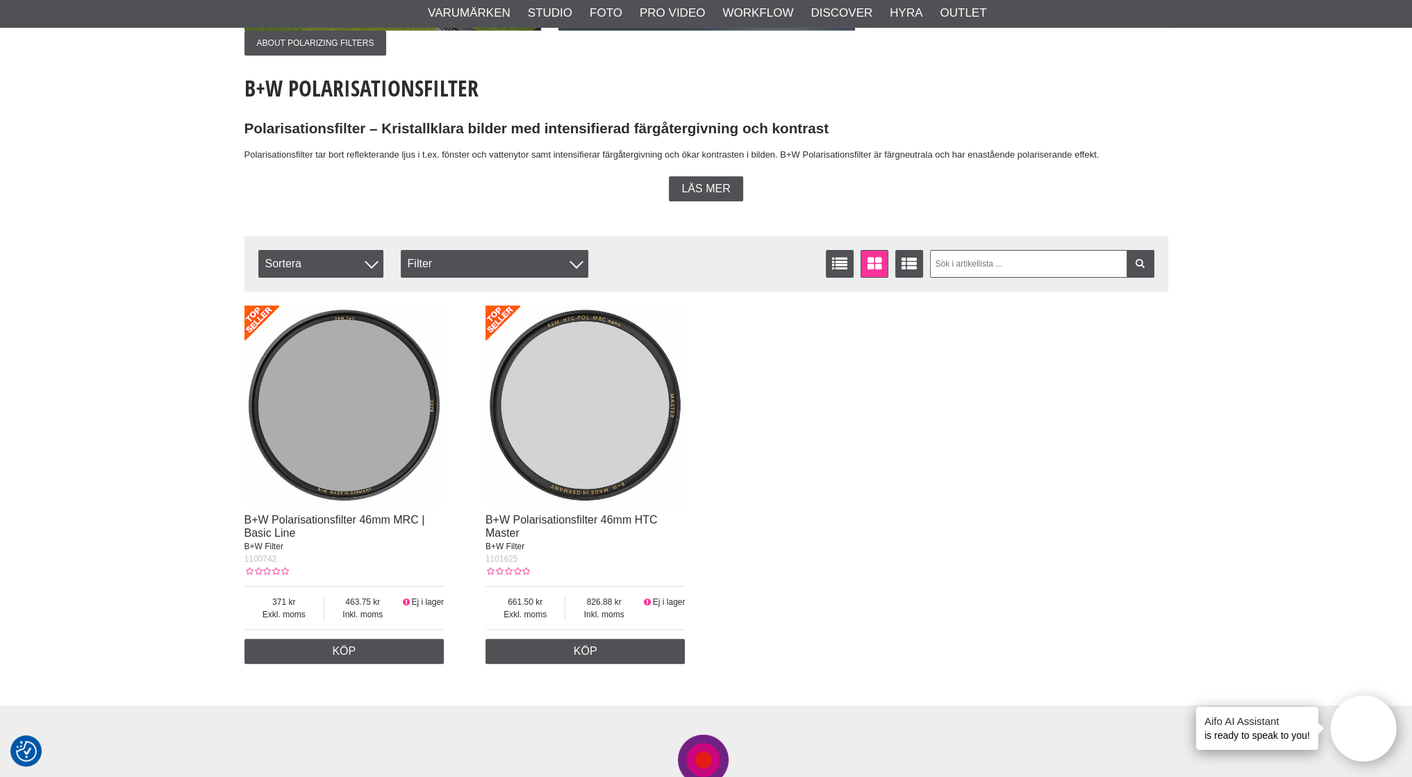
scroll to position [555, 0]
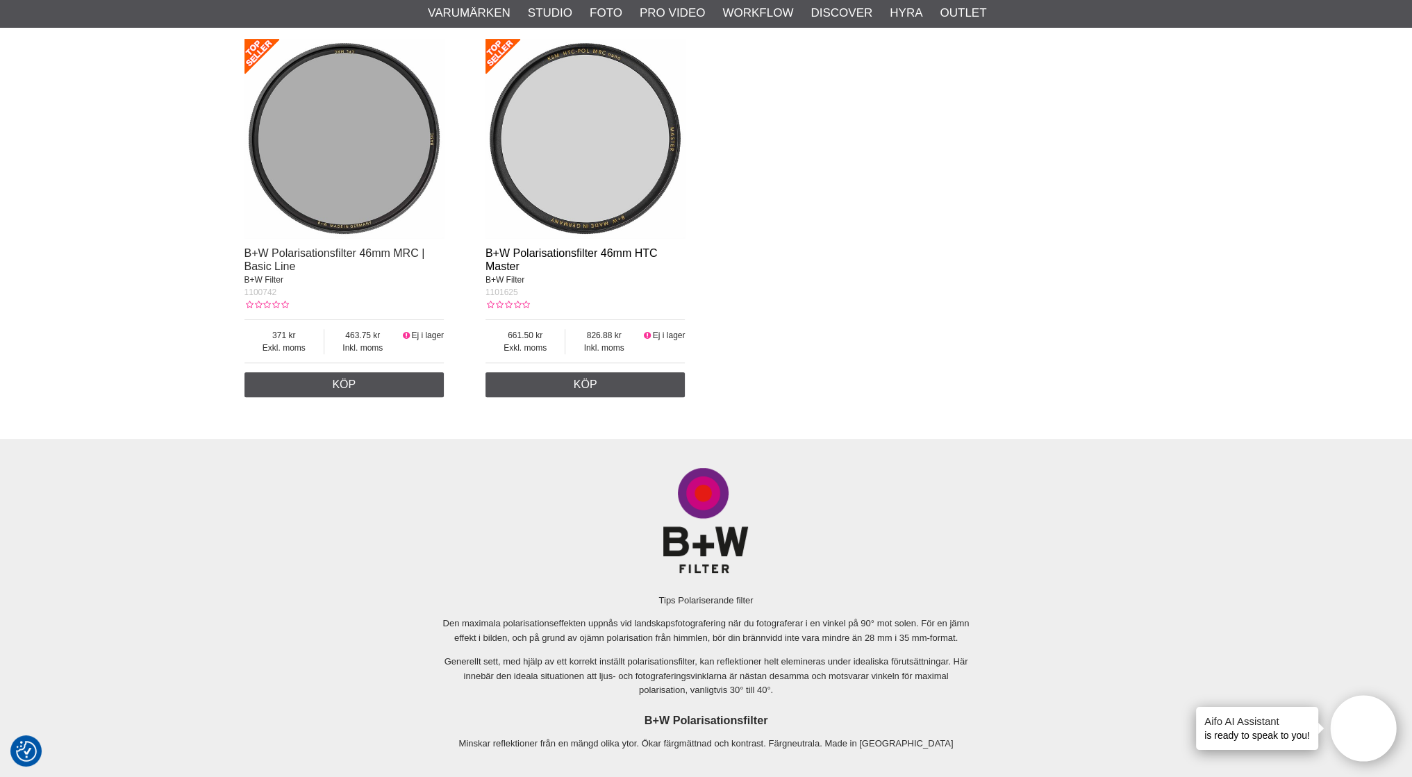
click at [578, 251] on link "B+W Polarisationsfilter 46mm HTC Master" at bounding box center [571, 259] width 172 height 25
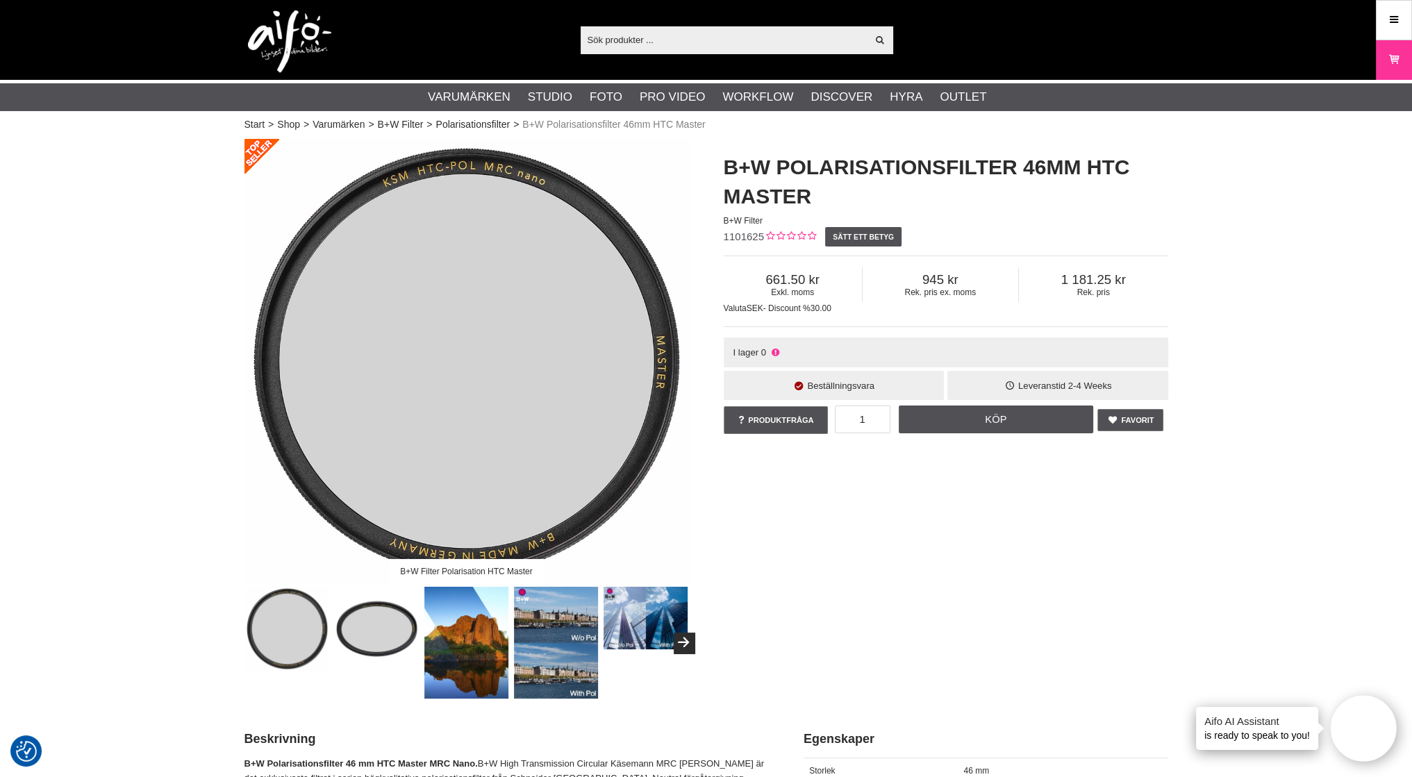
click at [594, 45] on input "text" at bounding box center [723, 39] width 287 height 21
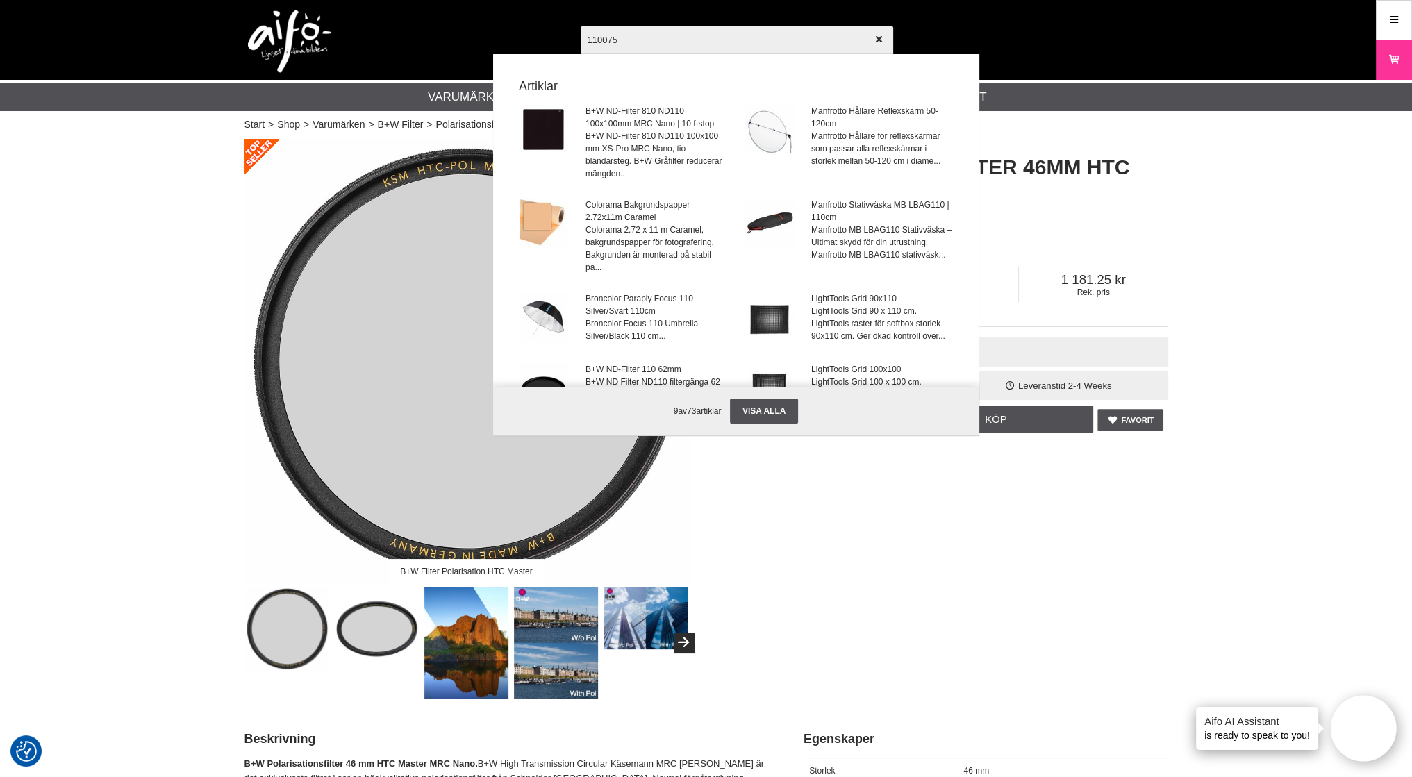
type input "1100754"
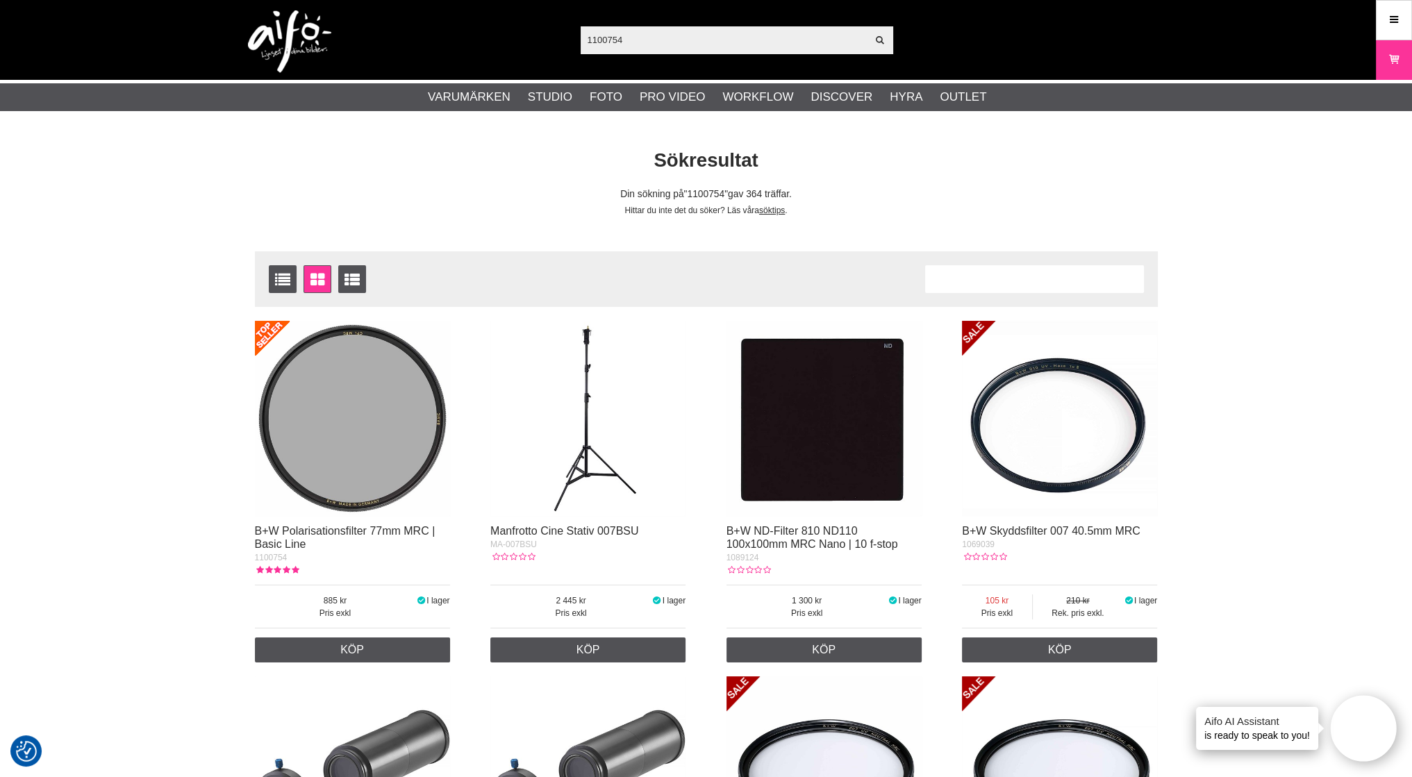
click at [339, 415] on img at bounding box center [352, 418] width 195 height 195
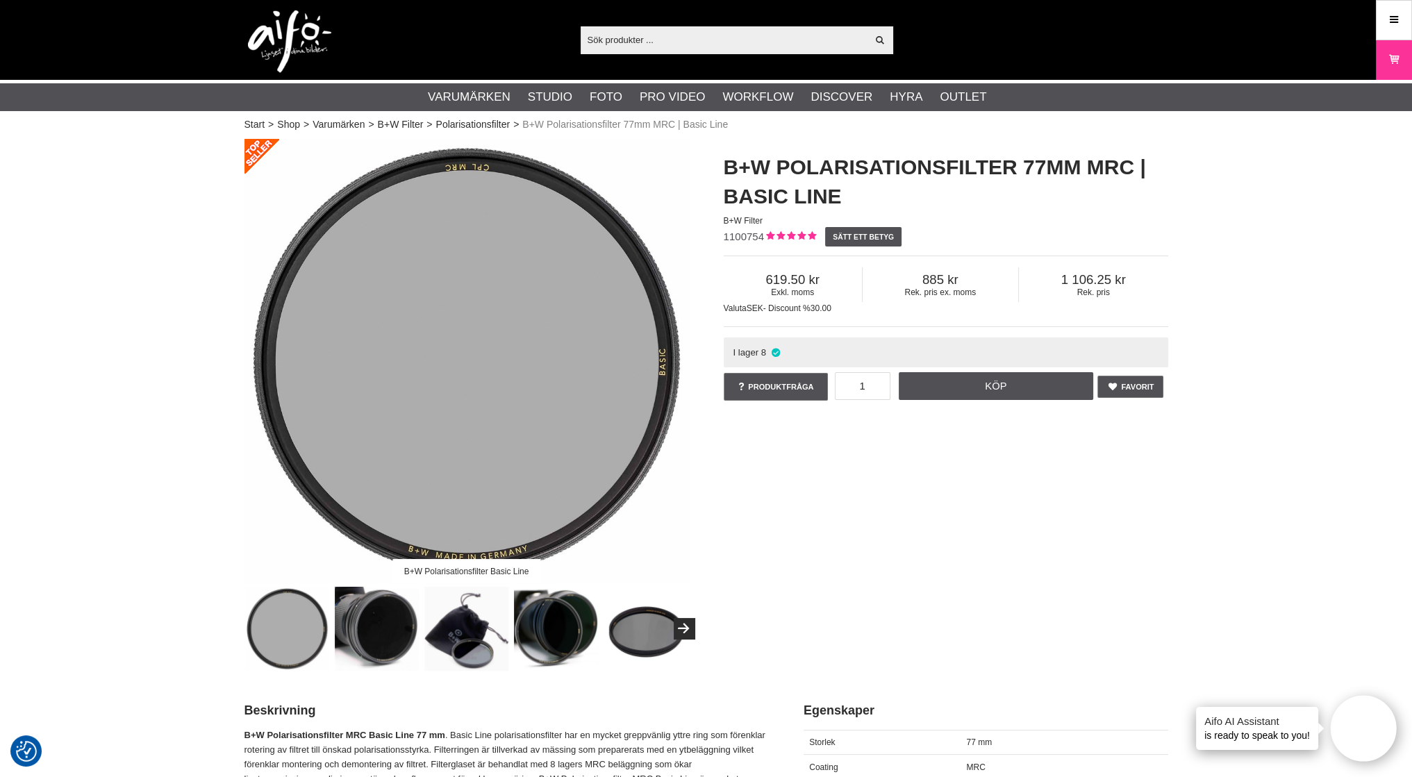
click at [622, 41] on input "text" at bounding box center [723, 39] width 287 height 21
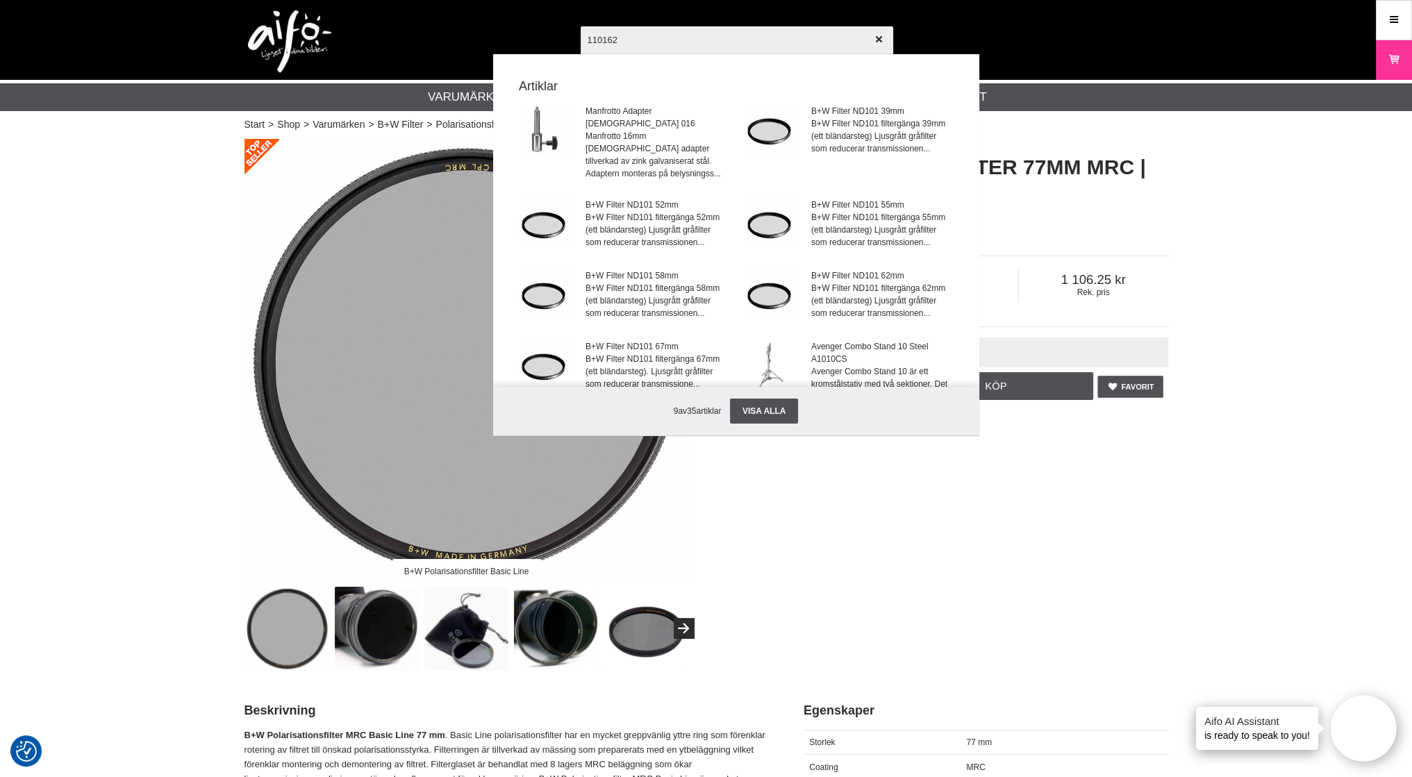
type input "1101625"
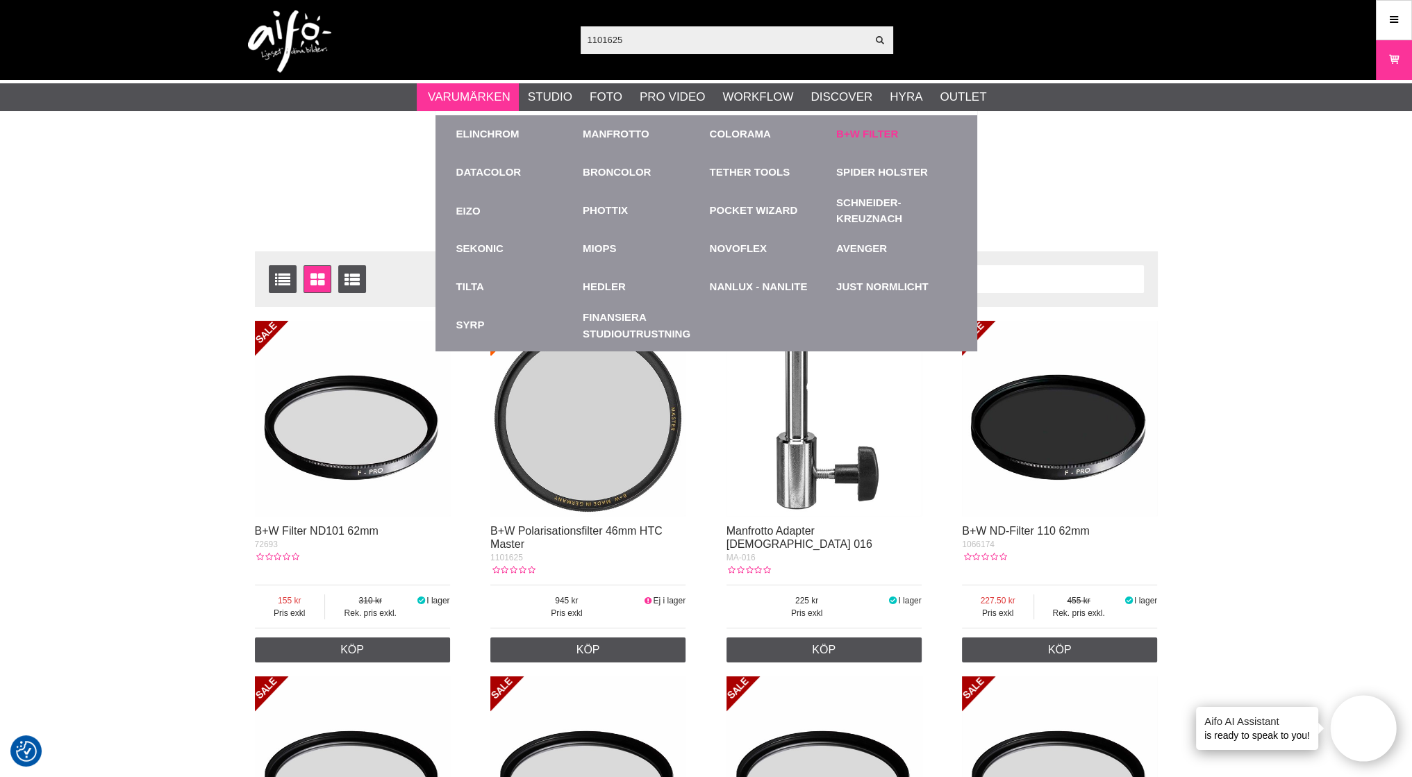
click at [879, 135] on link "B+W Filter" at bounding box center [867, 134] width 62 height 16
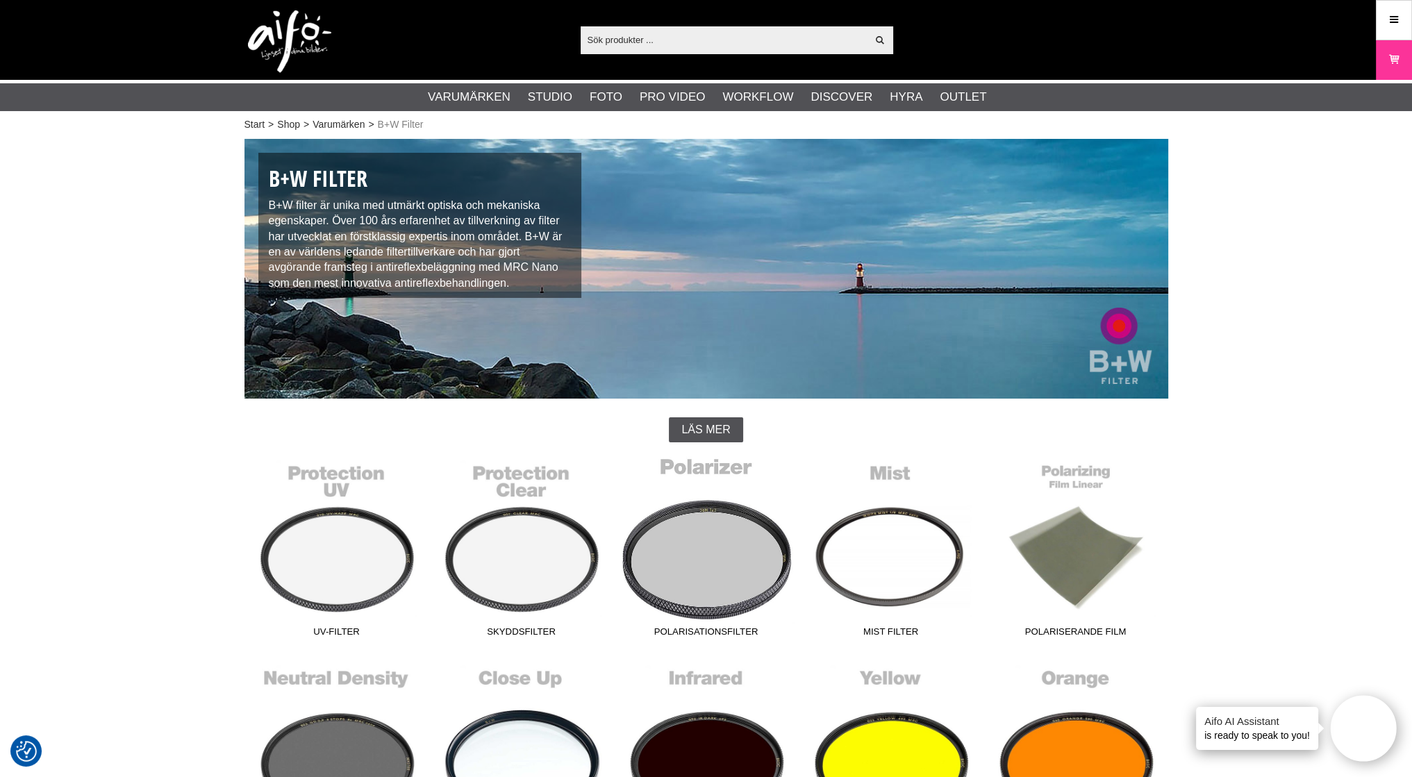
click at [700, 550] on link "Polarisationsfilter" at bounding box center [706, 549] width 185 height 187
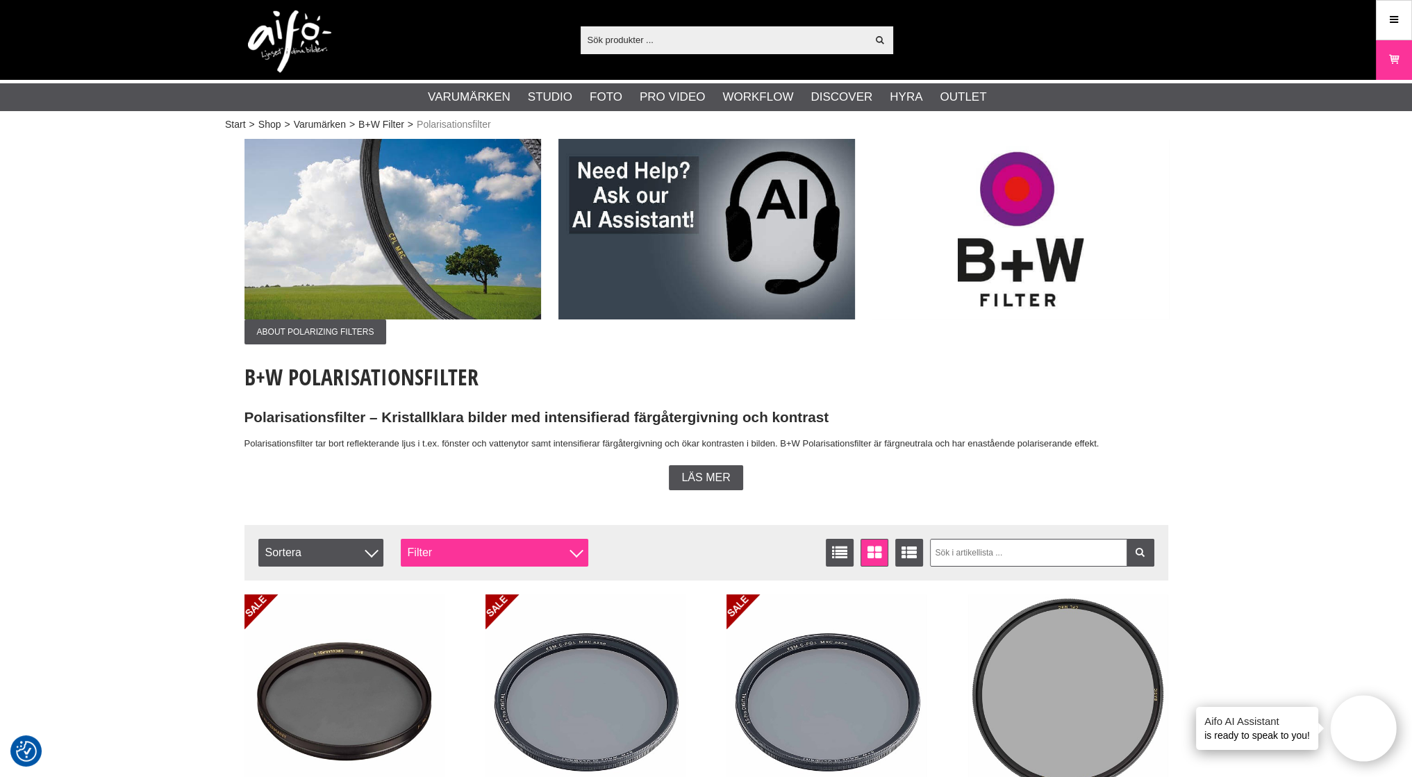
click at [566, 550] on div "Filter" at bounding box center [494, 553] width 187 height 28
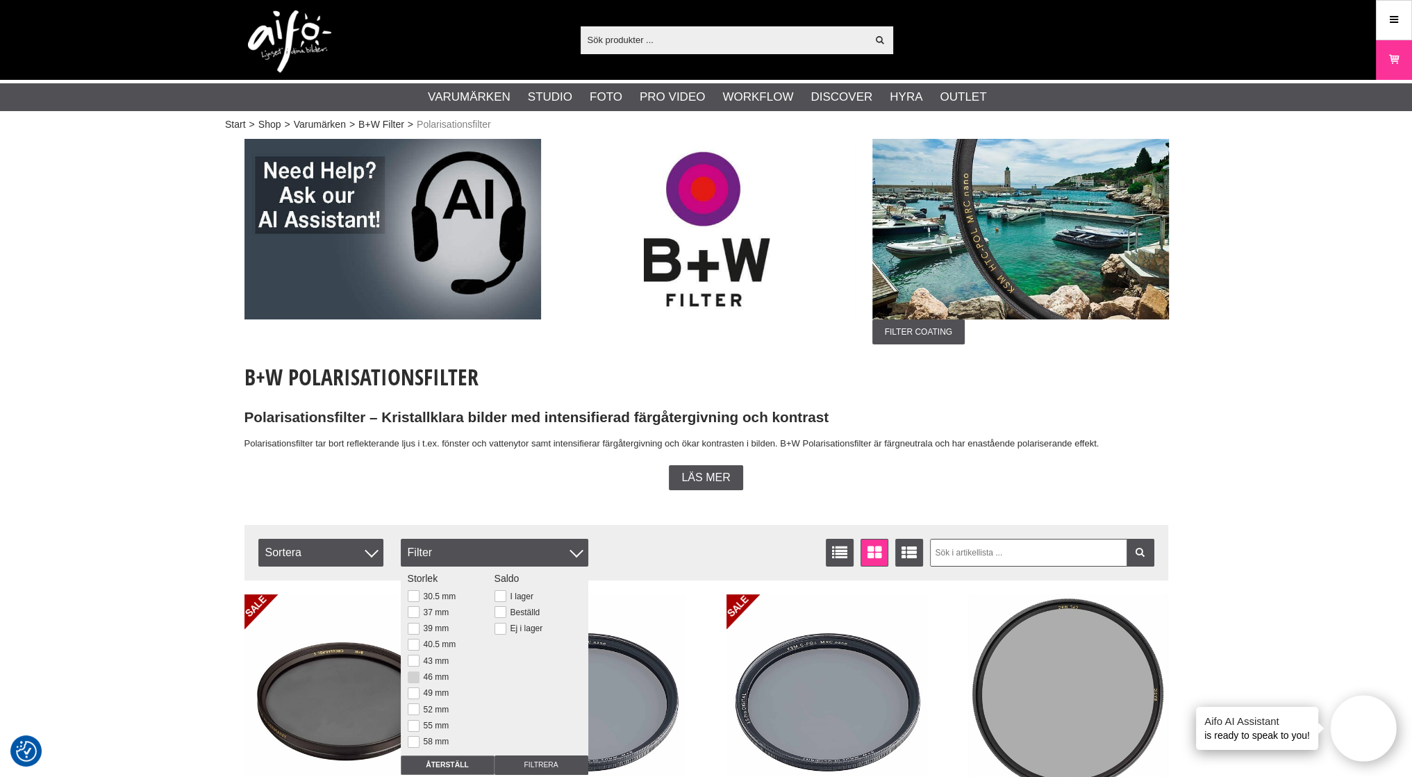
click at [415, 675] on button at bounding box center [414, 677] width 12 height 12
click at [555, 758] on input "Filtrera" at bounding box center [541, 764] width 94 height 19
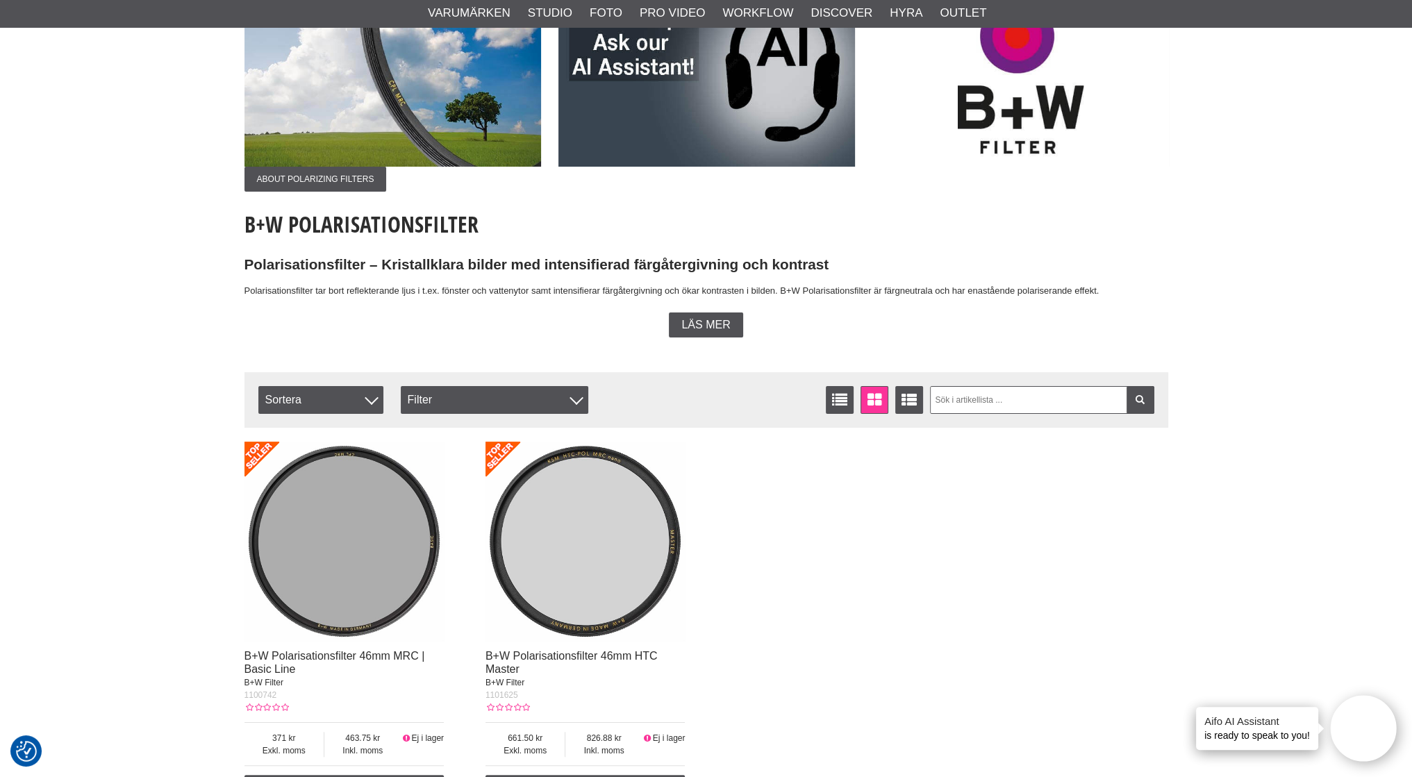
scroll to position [278, 0]
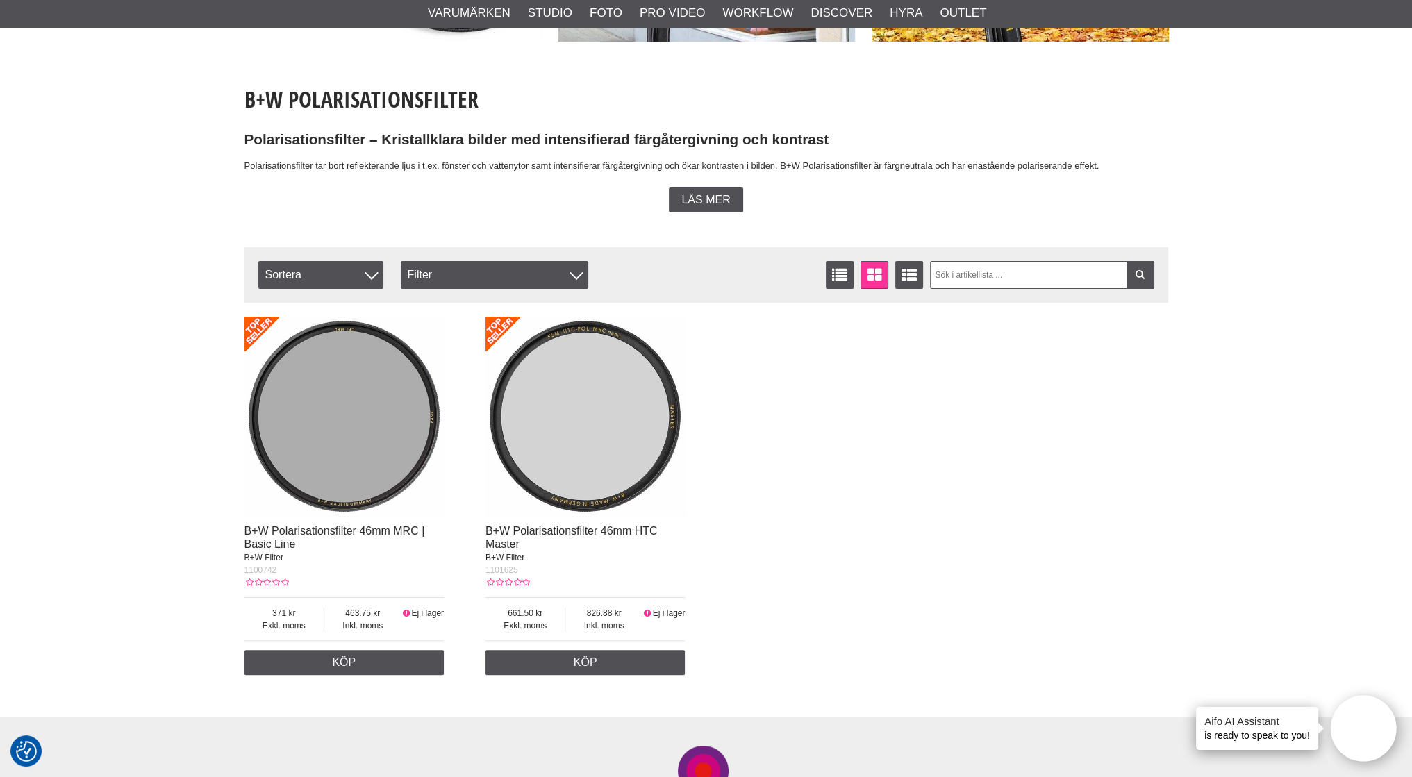
click at [593, 489] on img at bounding box center [585, 417] width 200 height 200
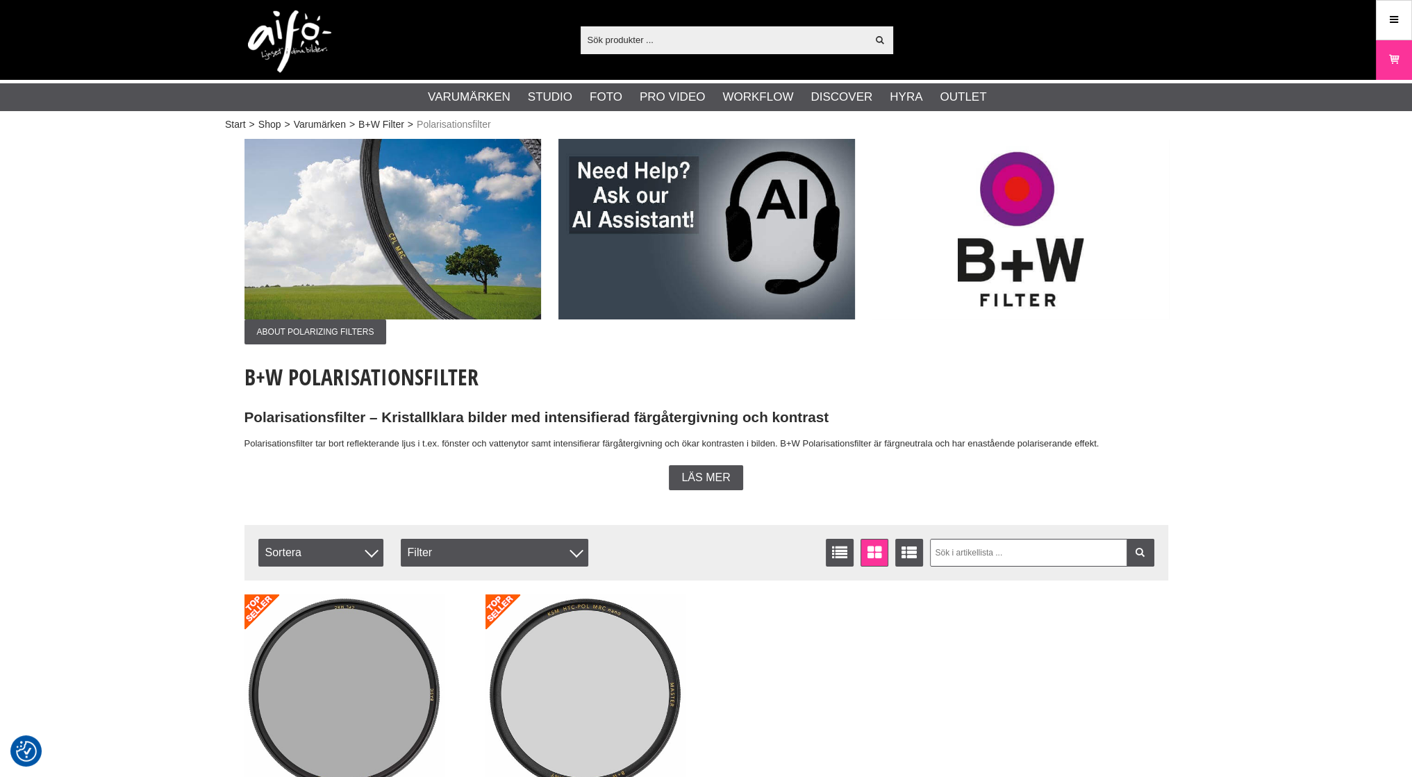
scroll to position [278, 0]
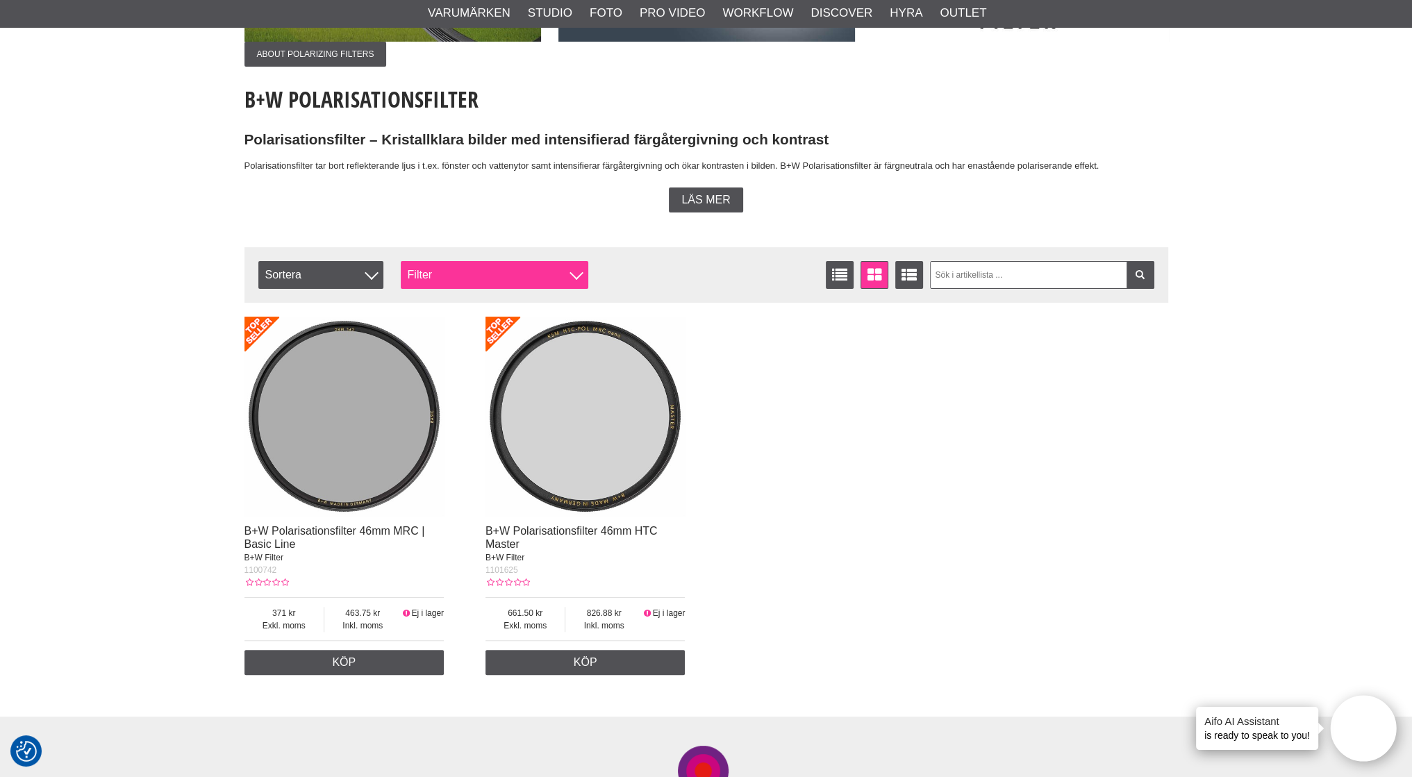
click at [446, 276] on div "Filter" at bounding box center [494, 275] width 187 height 28
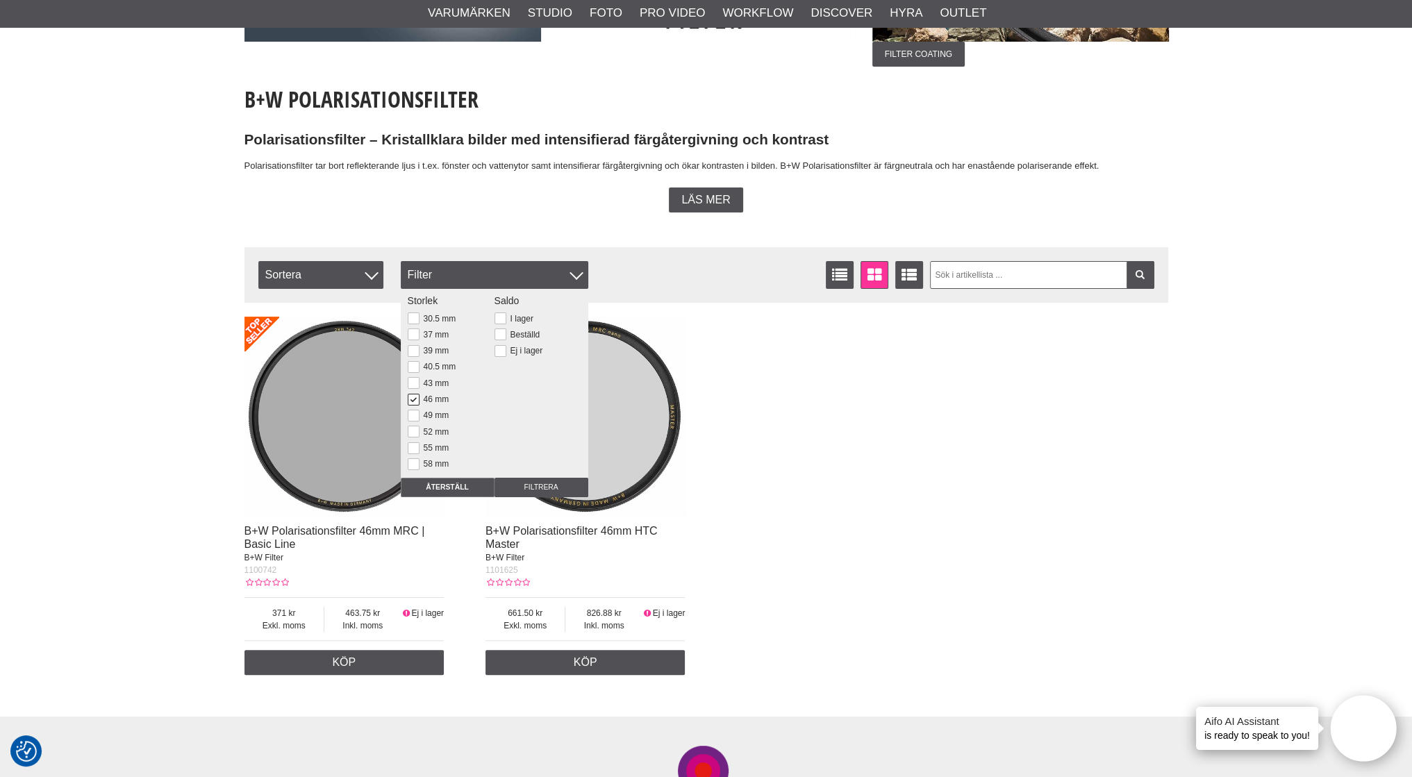
click at [409, 394] on button at bounding box center [414, 400] width 12 height 12
click at [409, 356] on button at bounding box center [414, 357] width 12 height 12
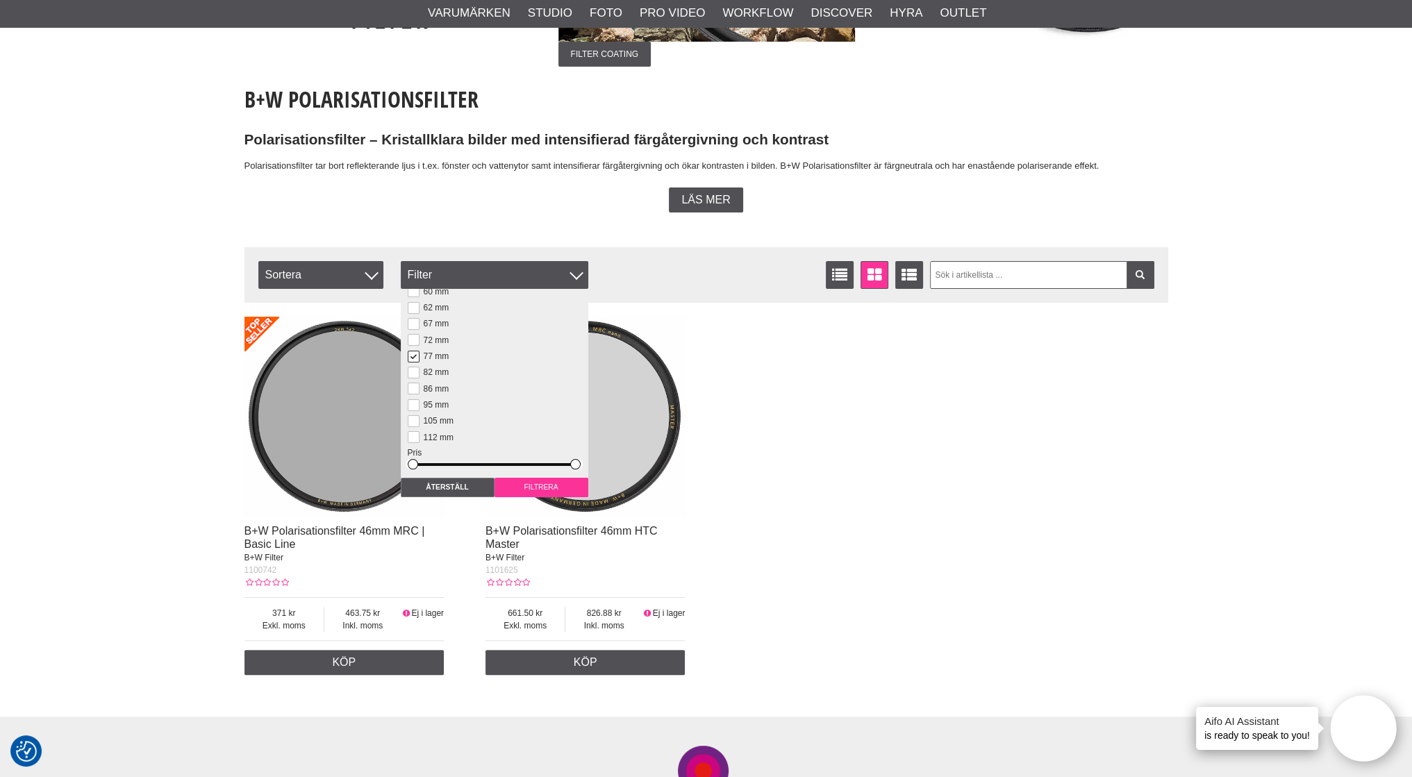
click at [541, 490] on input "Filtrera" at bounding box center [541, 487] width 94 height 19
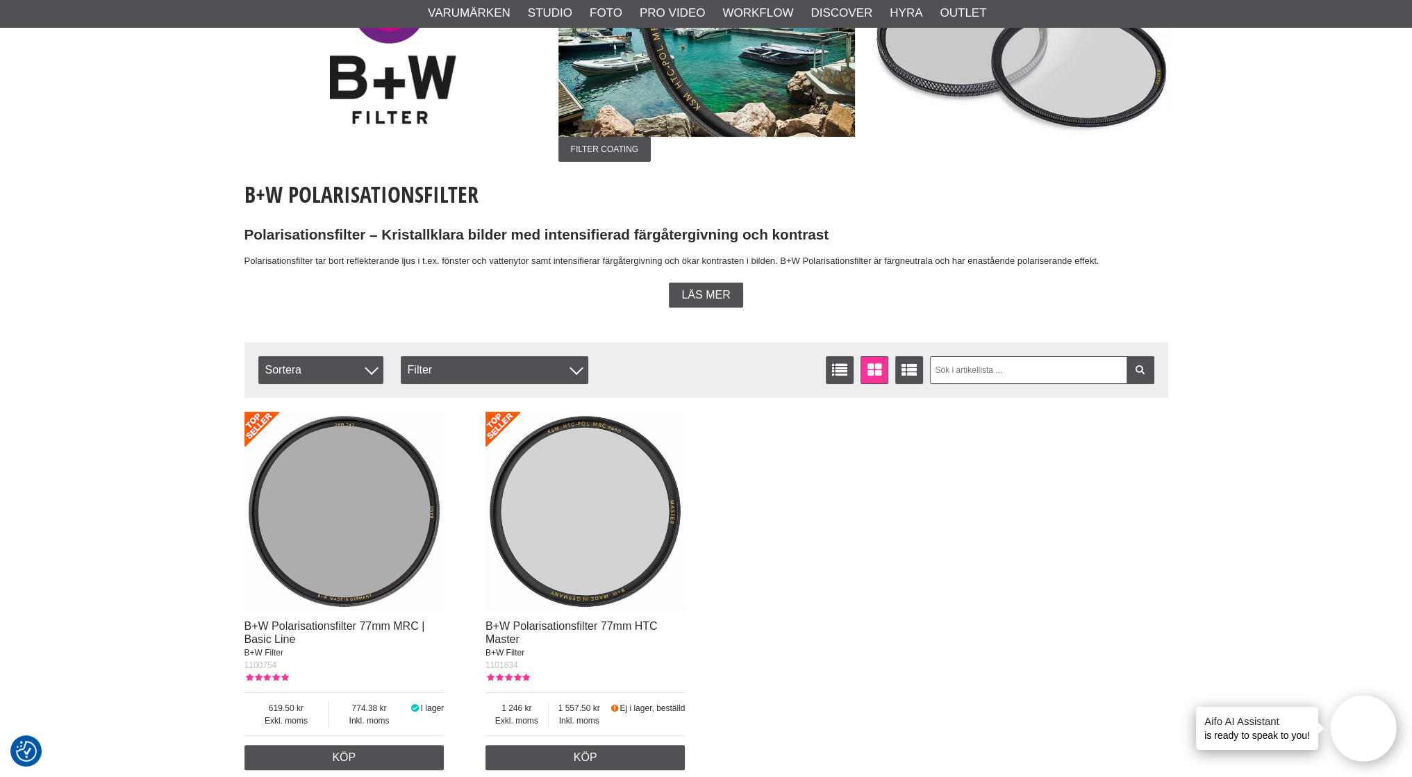
scroll to position [208, 0]
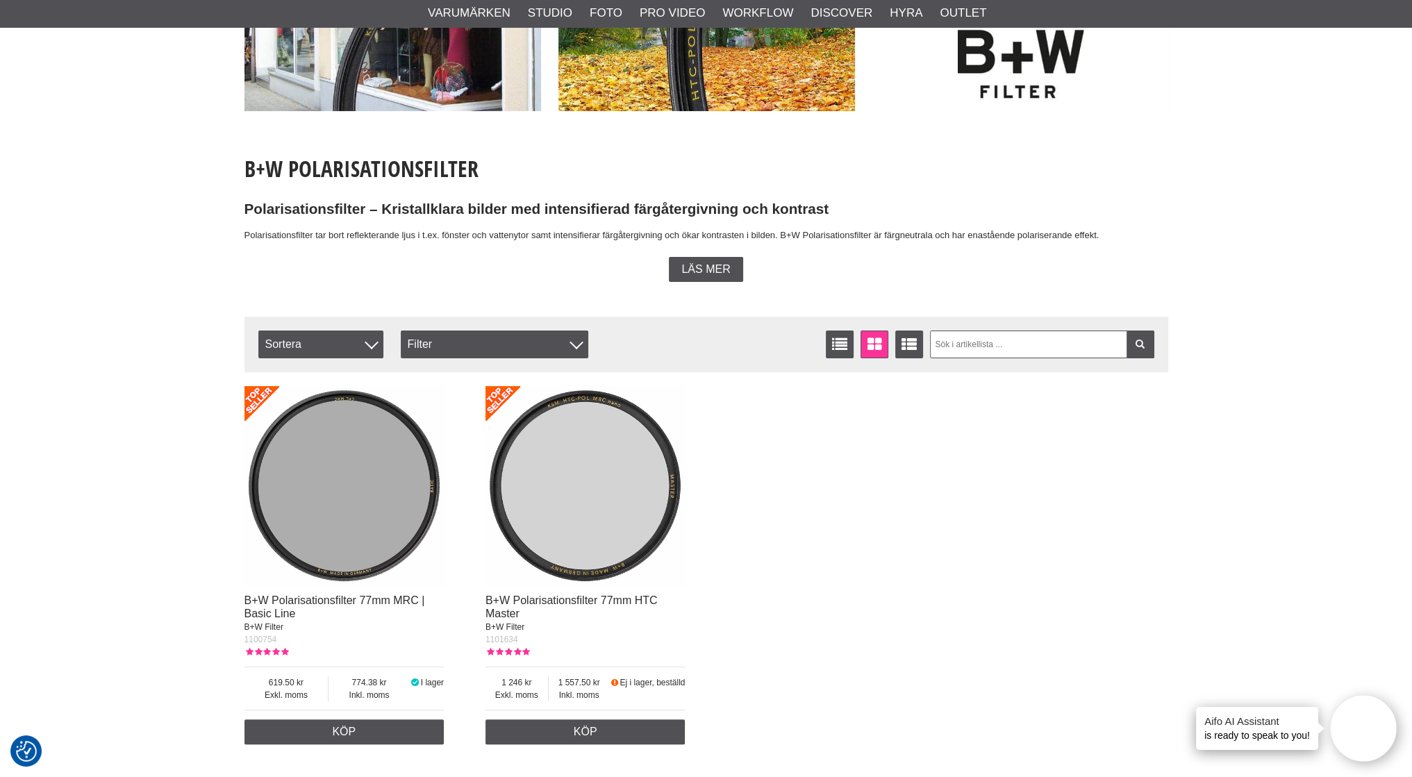
click at [353, 533] on img at bounding box center [344, 486] width 200 height 200
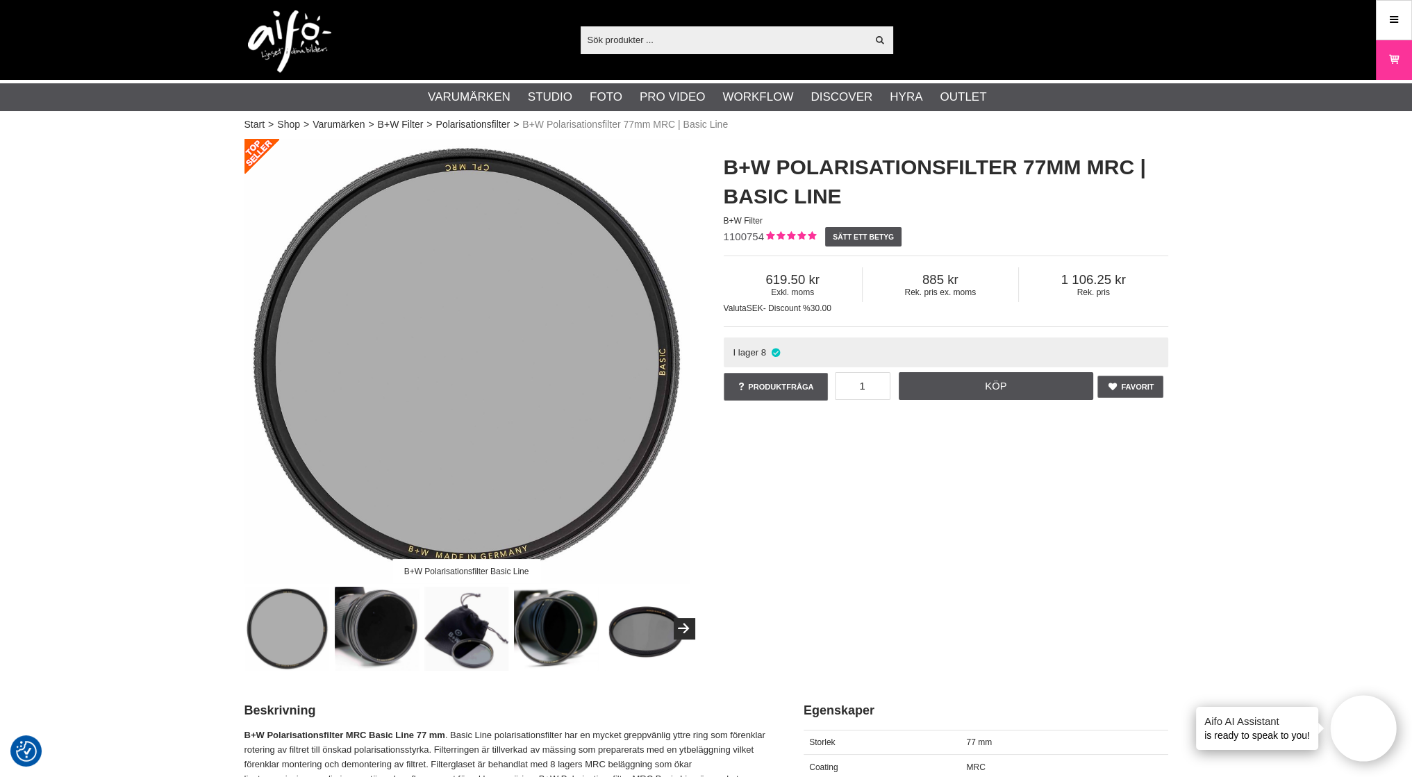
click at [678, 35] on input "text" at bounding box center [723, 39] width 287 height 21
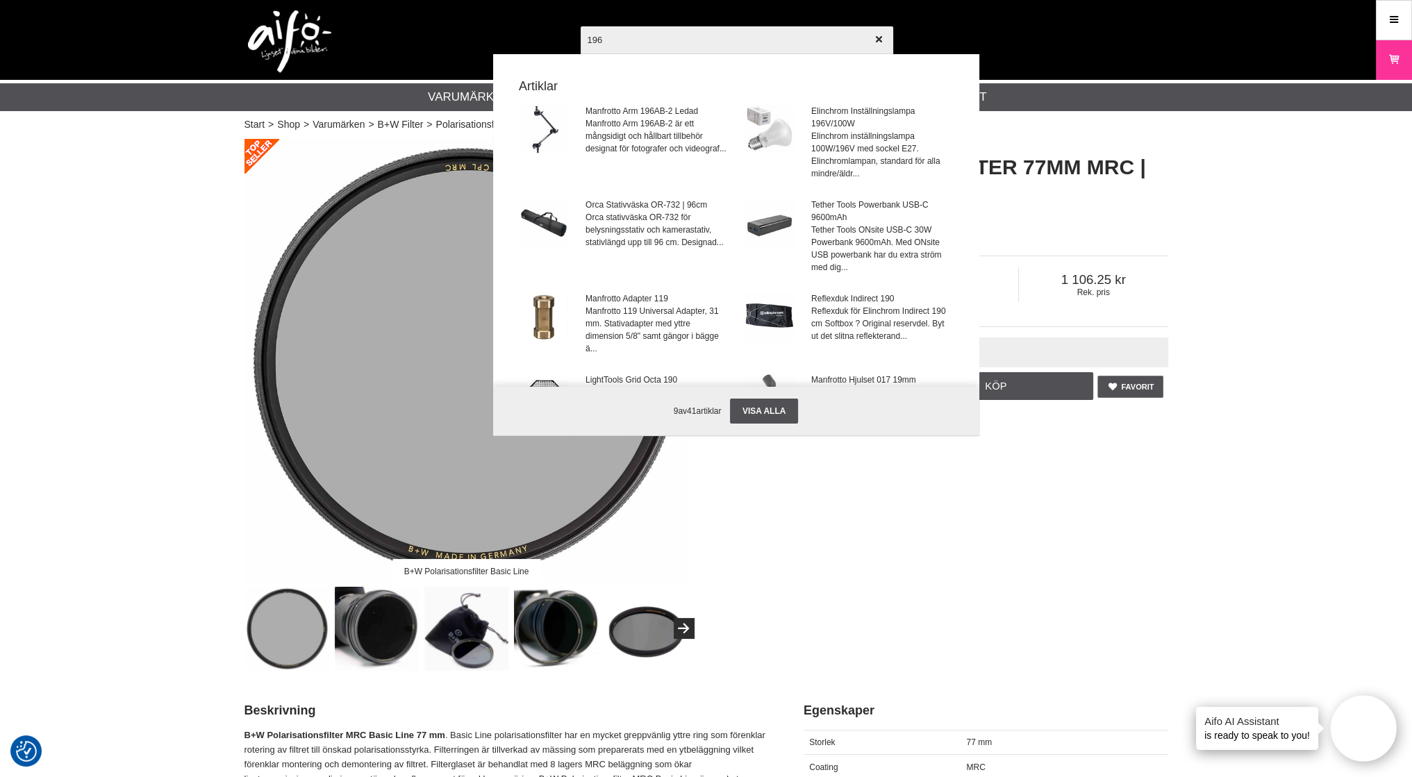
type input "196v"
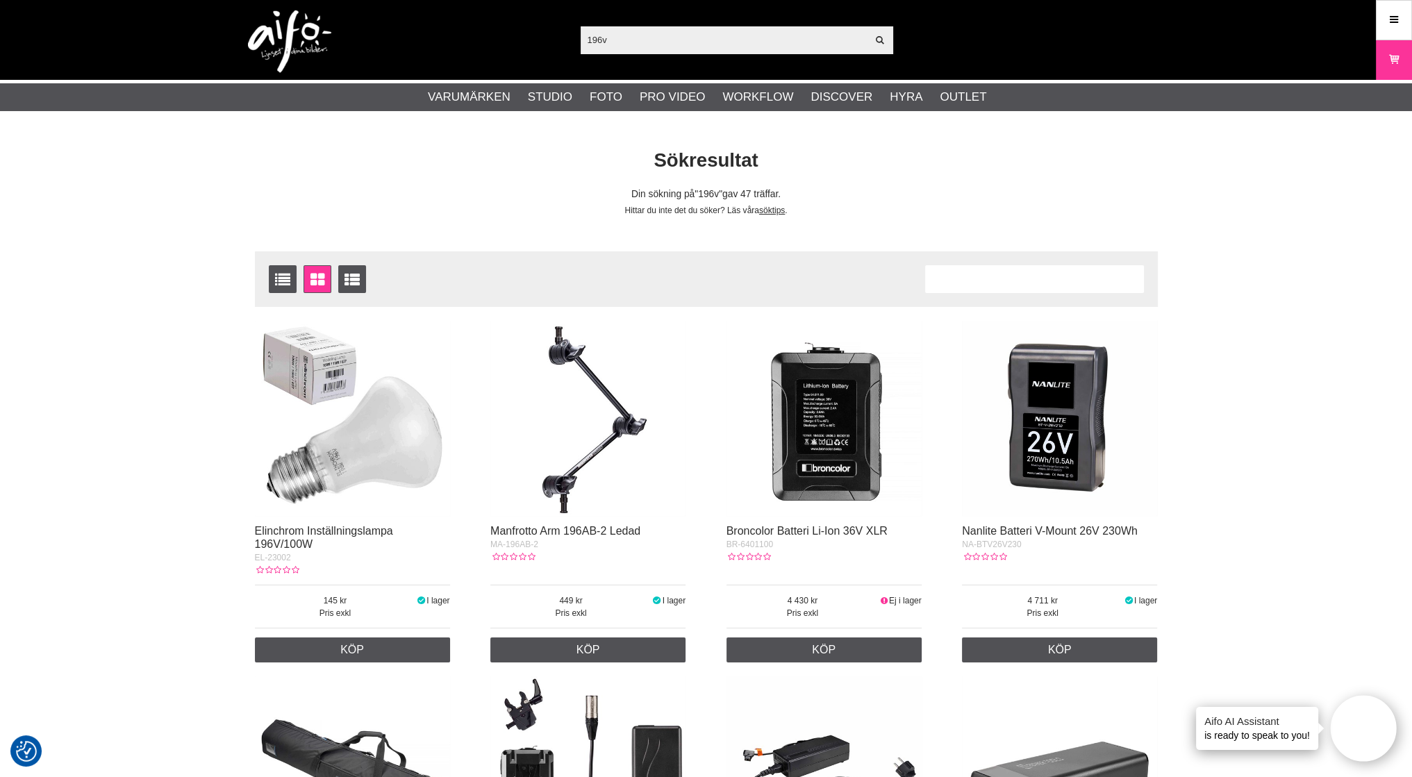
click at [373, 469] on img at bounding box center [352, 418] width 195 height 195
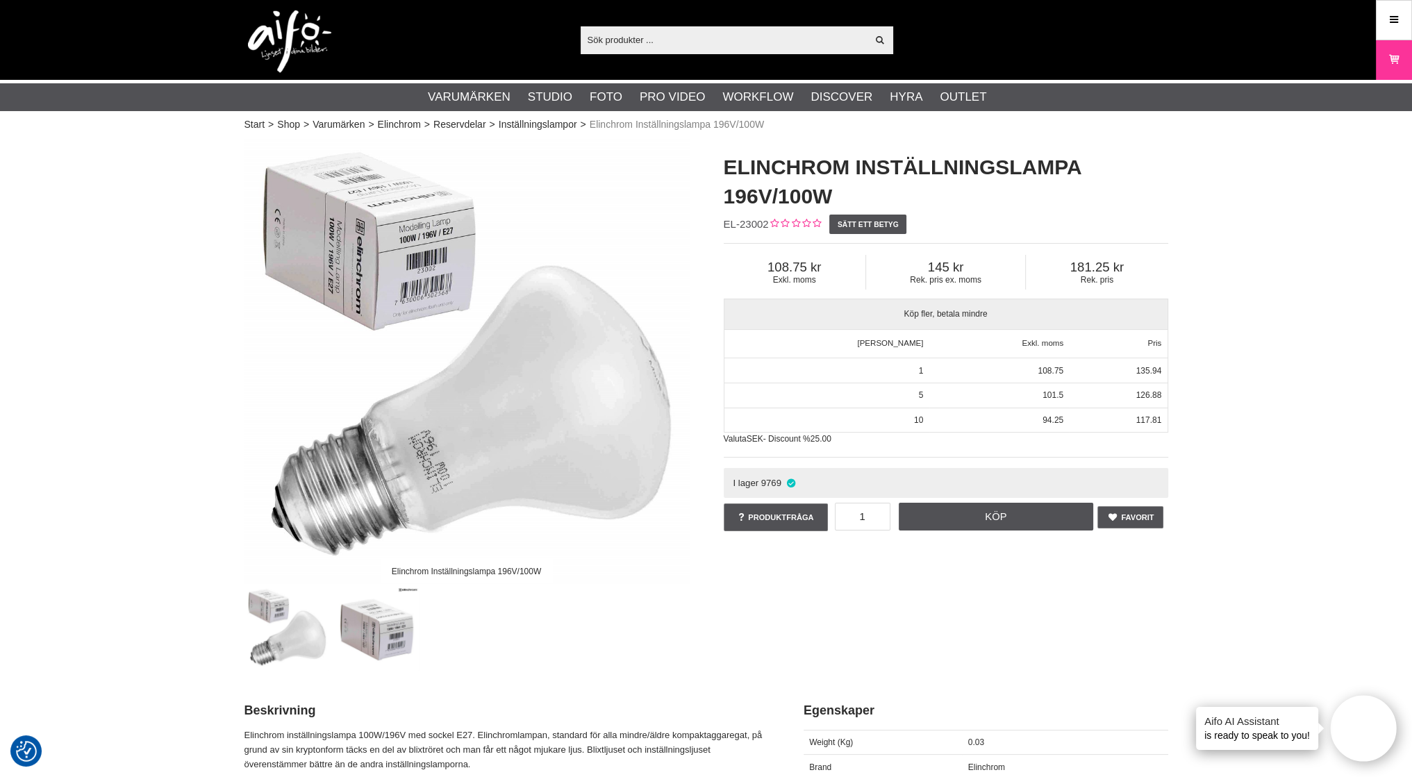
click at [649, 44] on input "text" at bounding box center [723, 39] width 287 height 21
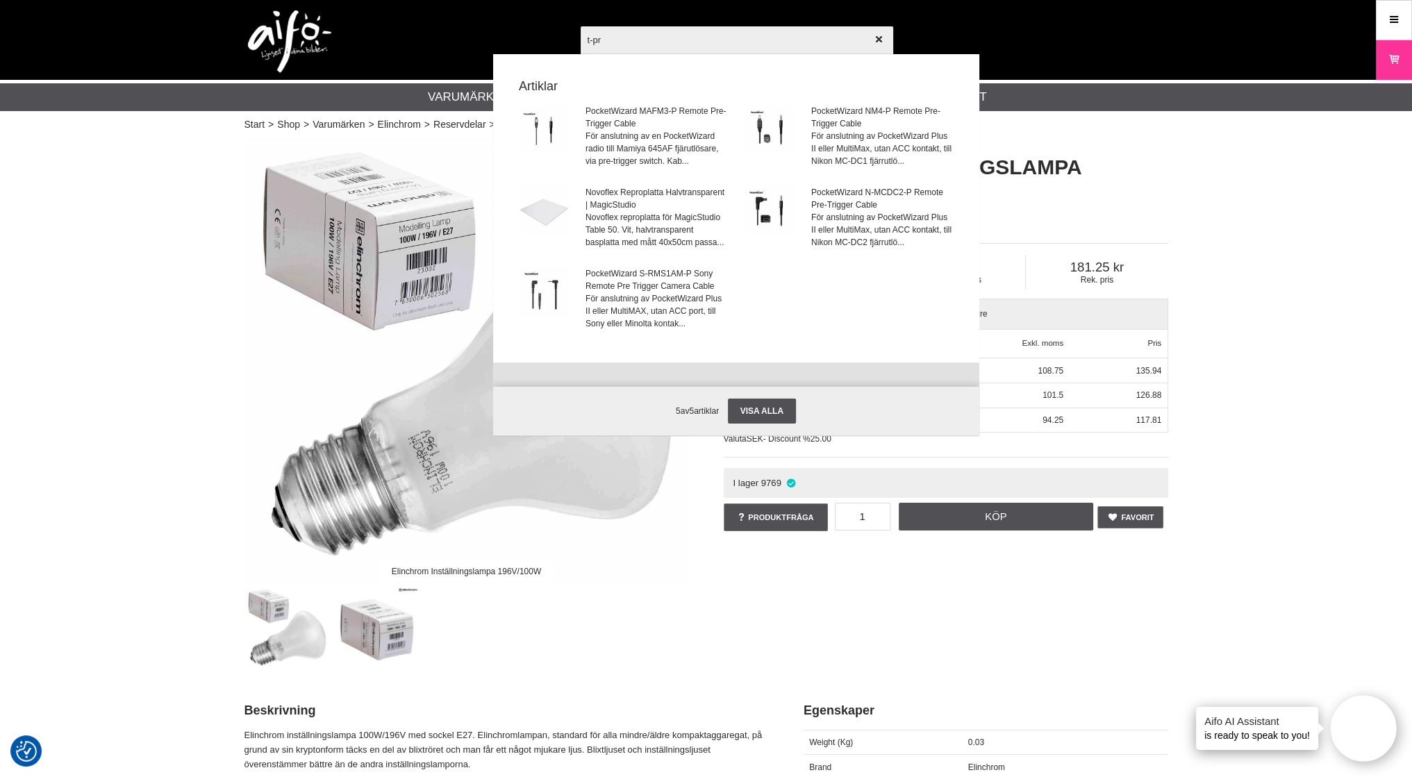
type input "t-pro"
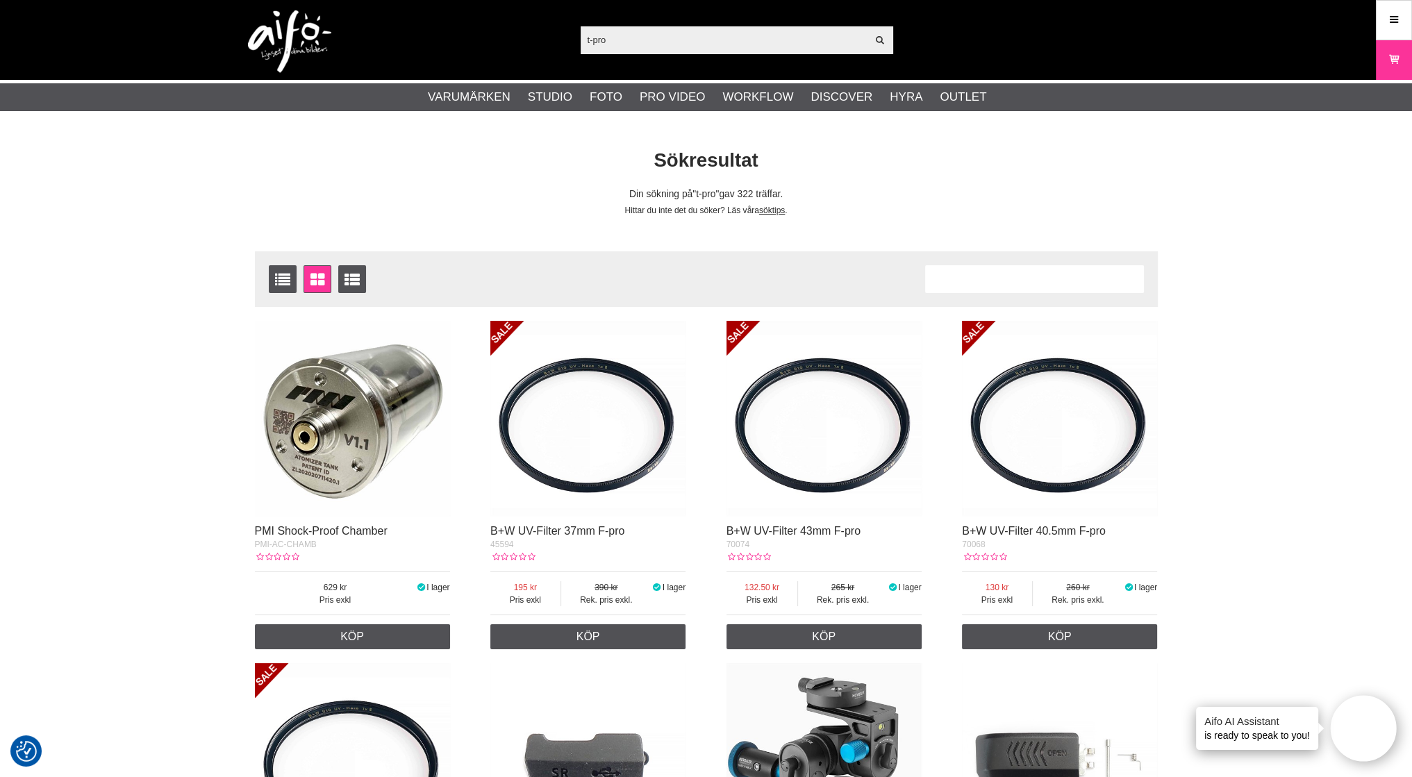
drag, startPoint x: 614, startPoint y: 41, endPoint x: 576, endPoint y: 42, distance: 37.5
click at [576, 42] on div "t-pro Visa alla Artiklar Kategorier av artiklar Din sökning på gav inga träffar…" at bounding box center [706, 40] width 944 height 80
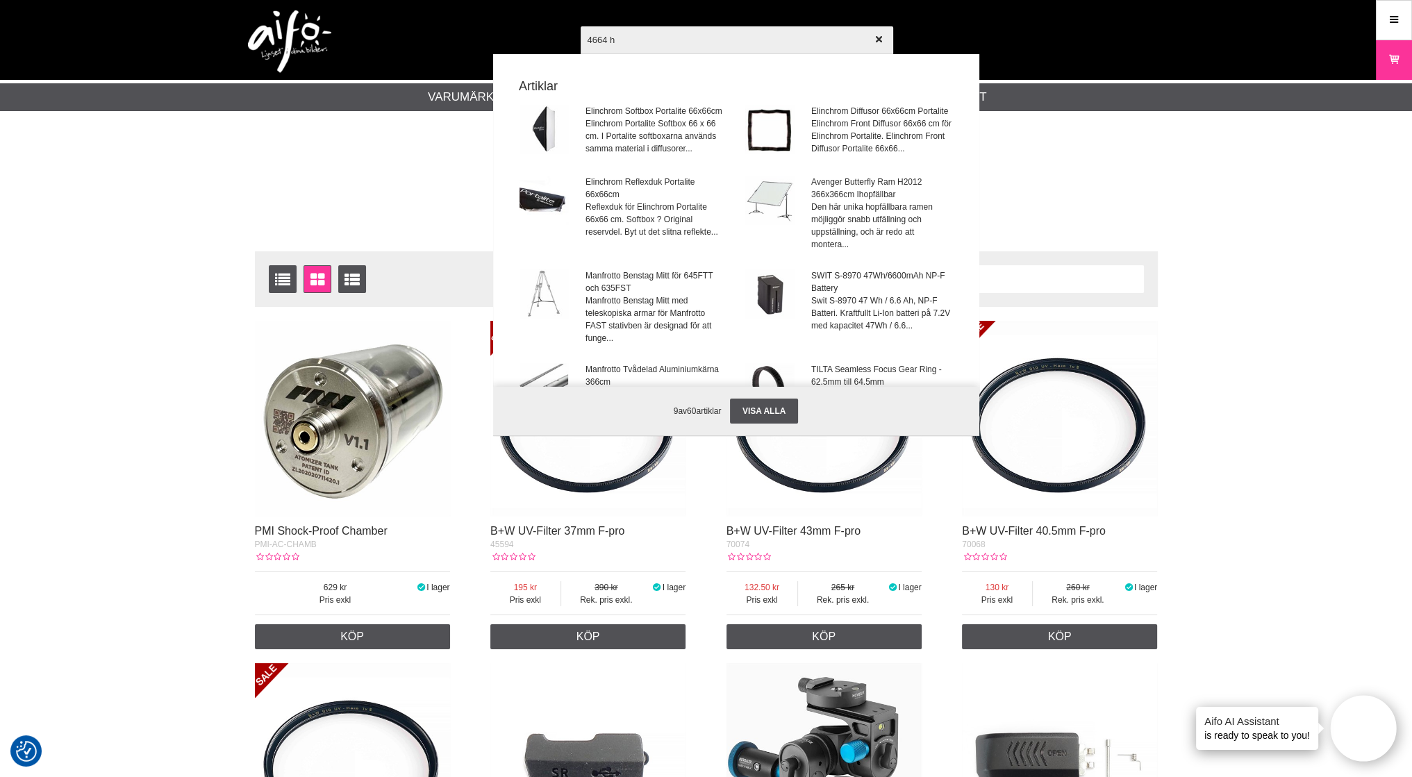
type input "4664 hd"
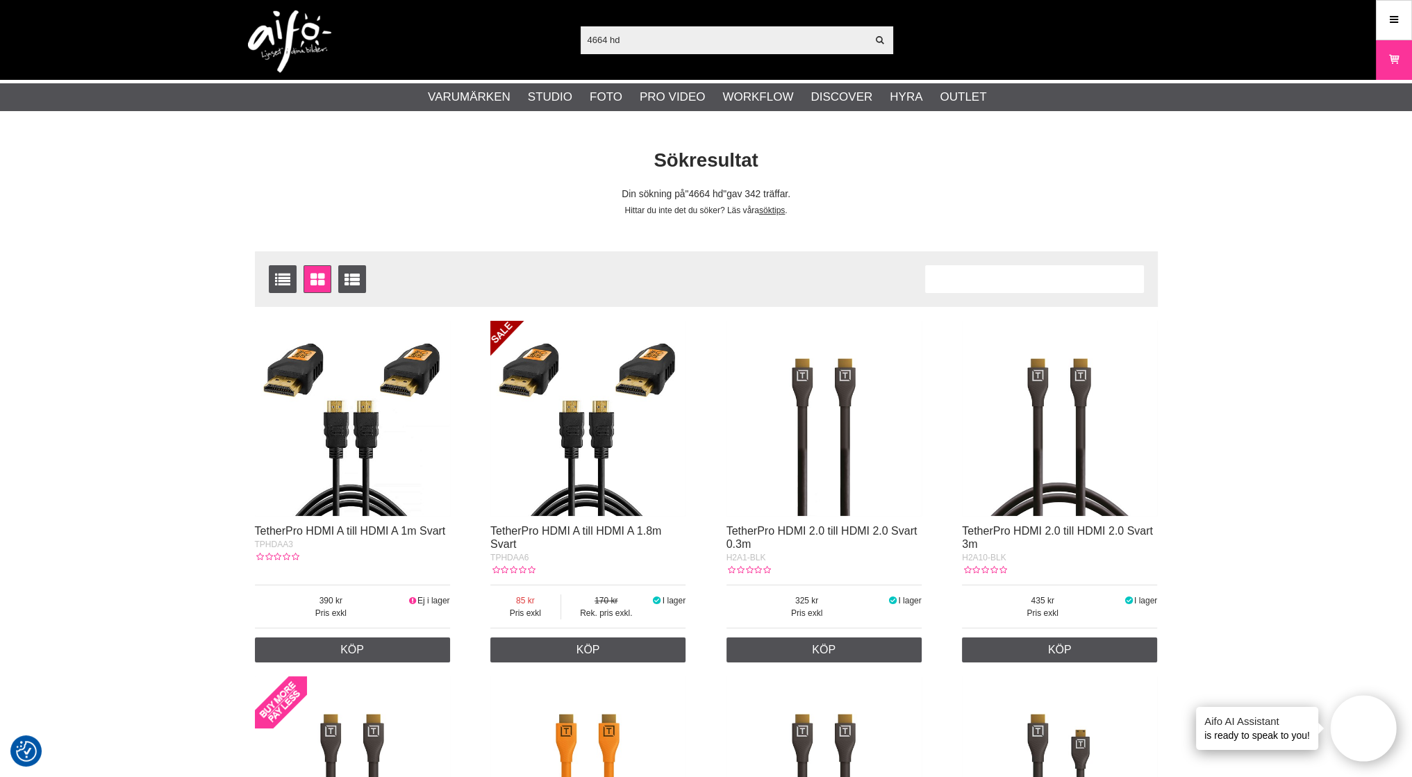
drag, startPoint x: 632, startPoint y: 35, endPoint x: 478, endPoint y: 35, distance: 154.2
click at [509, 35] on div "4664 hd Visa alla Artiklar Kategorier av artiklar Din sökning på gav inga träff…" at bounding box center [706, 40] width 944 height 80
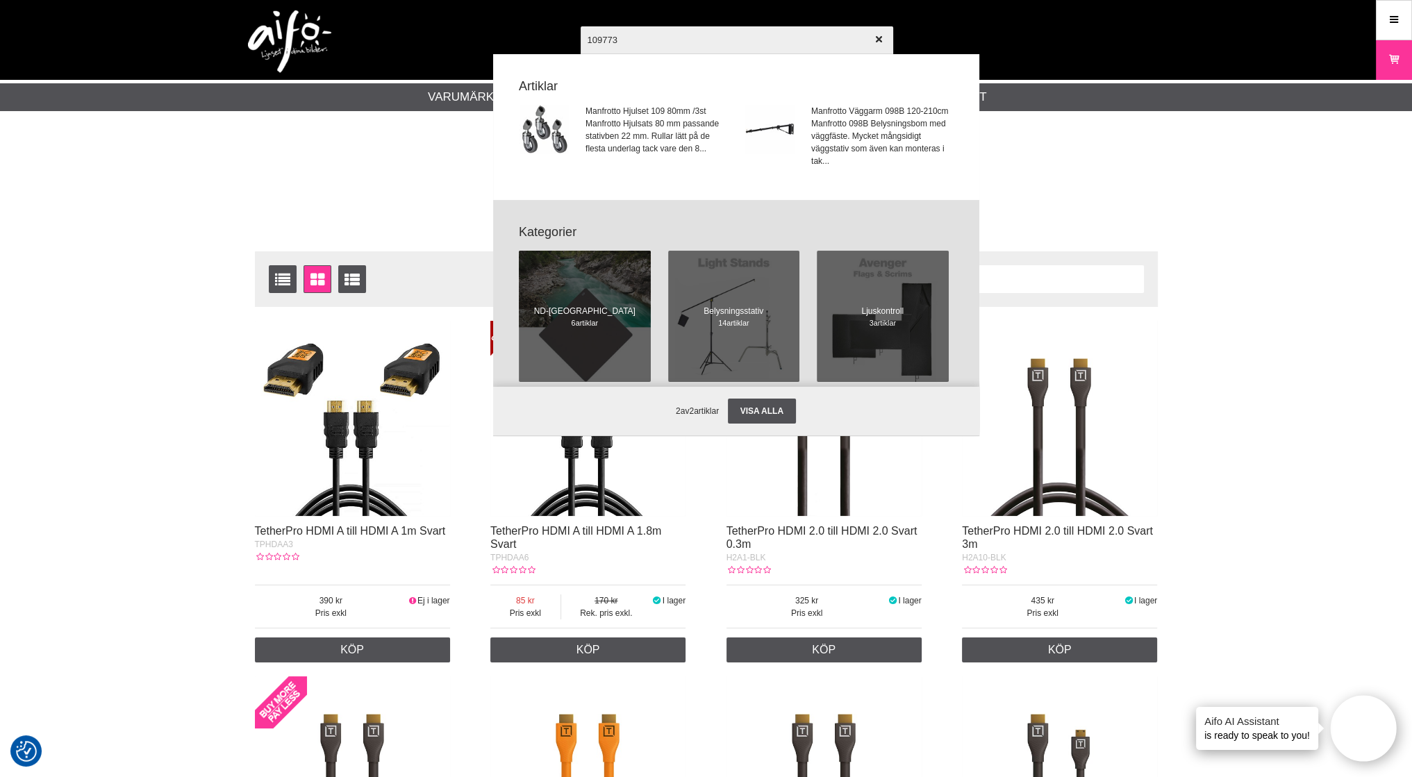
type input "1097732"
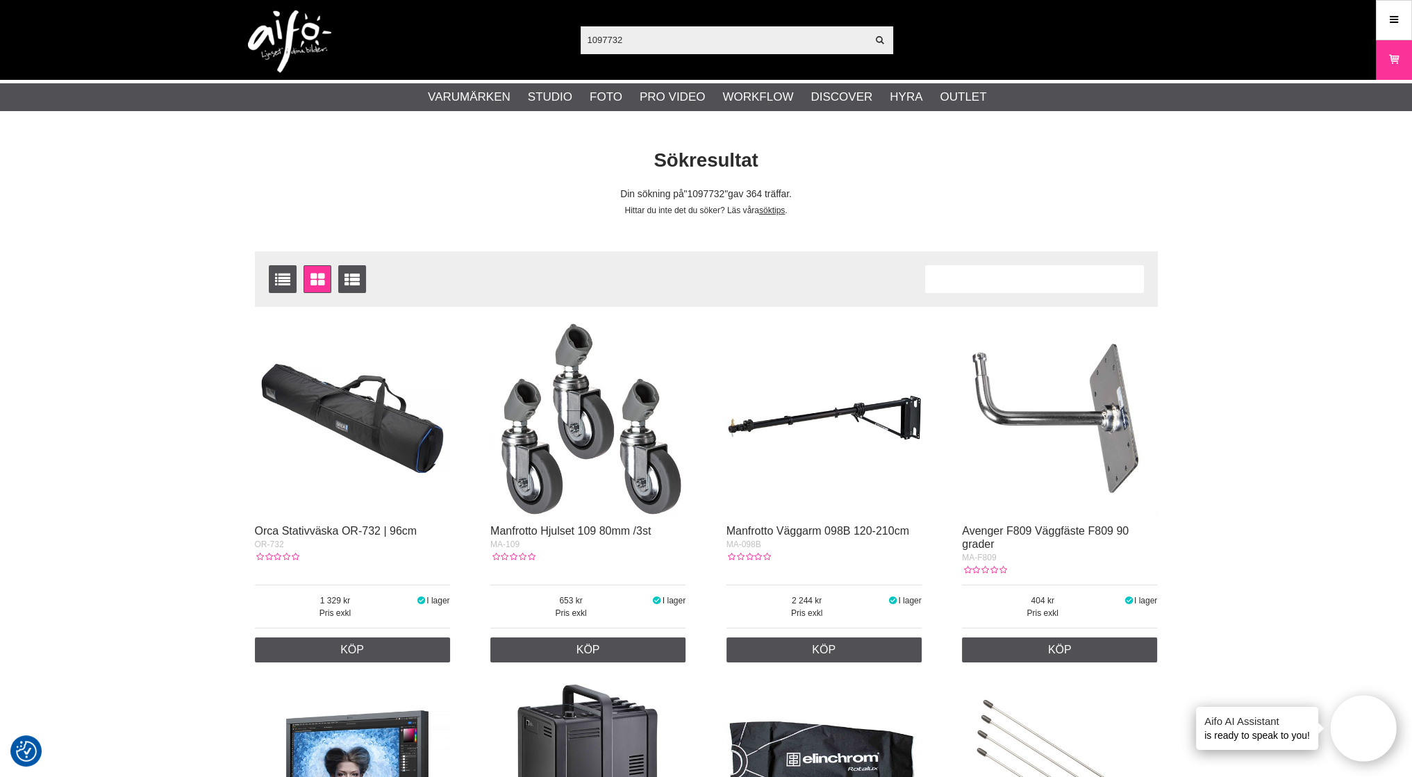
drag, startPoint x: 628, startPoint y: 37, endPoint x: 508, endPoint y: 44, distance: 119.6
click at [508, 44] on div "1097732 Visa alla Artiklar Kategorier av artiklar Din sökning på gav inga träff…" at bounding box center [706, 40] width 944 height 80
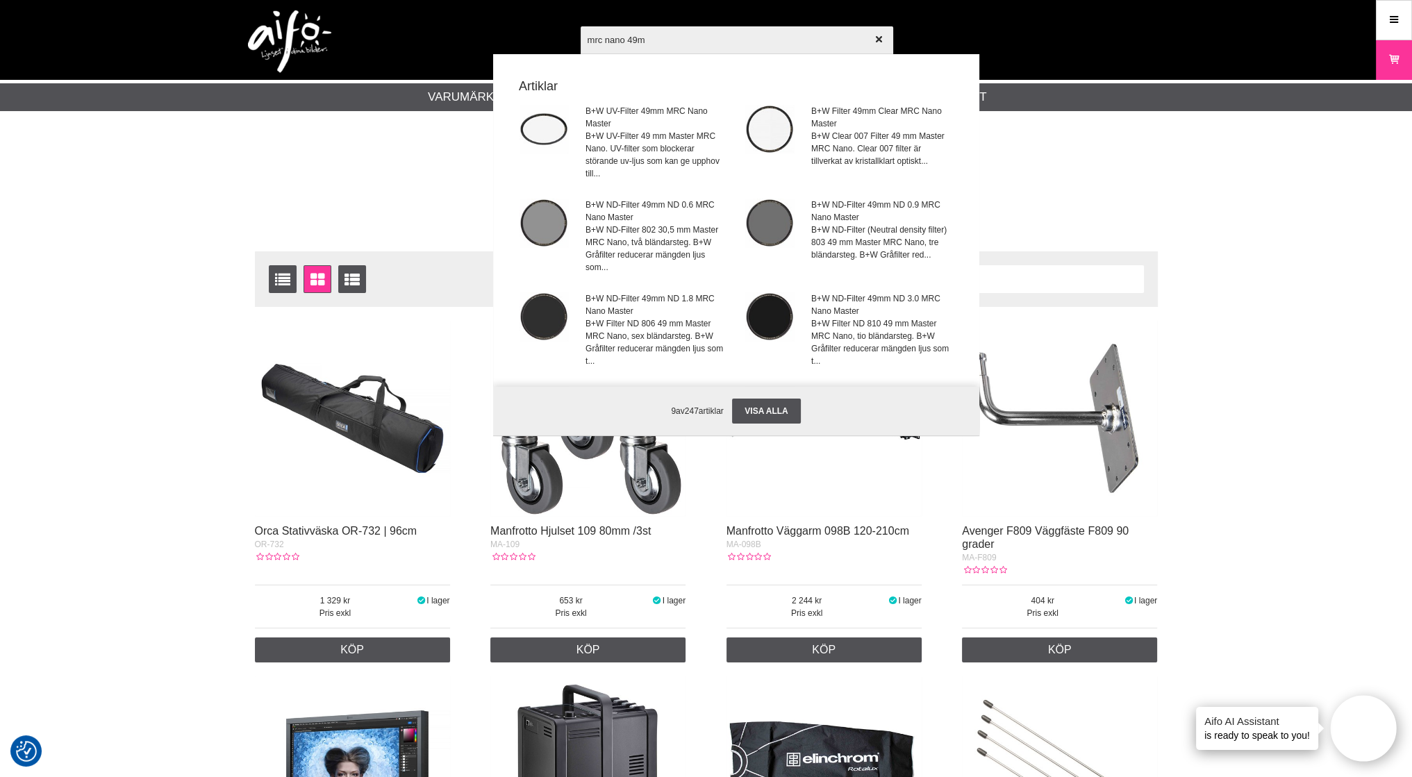
type input "mrc nano 49mm"
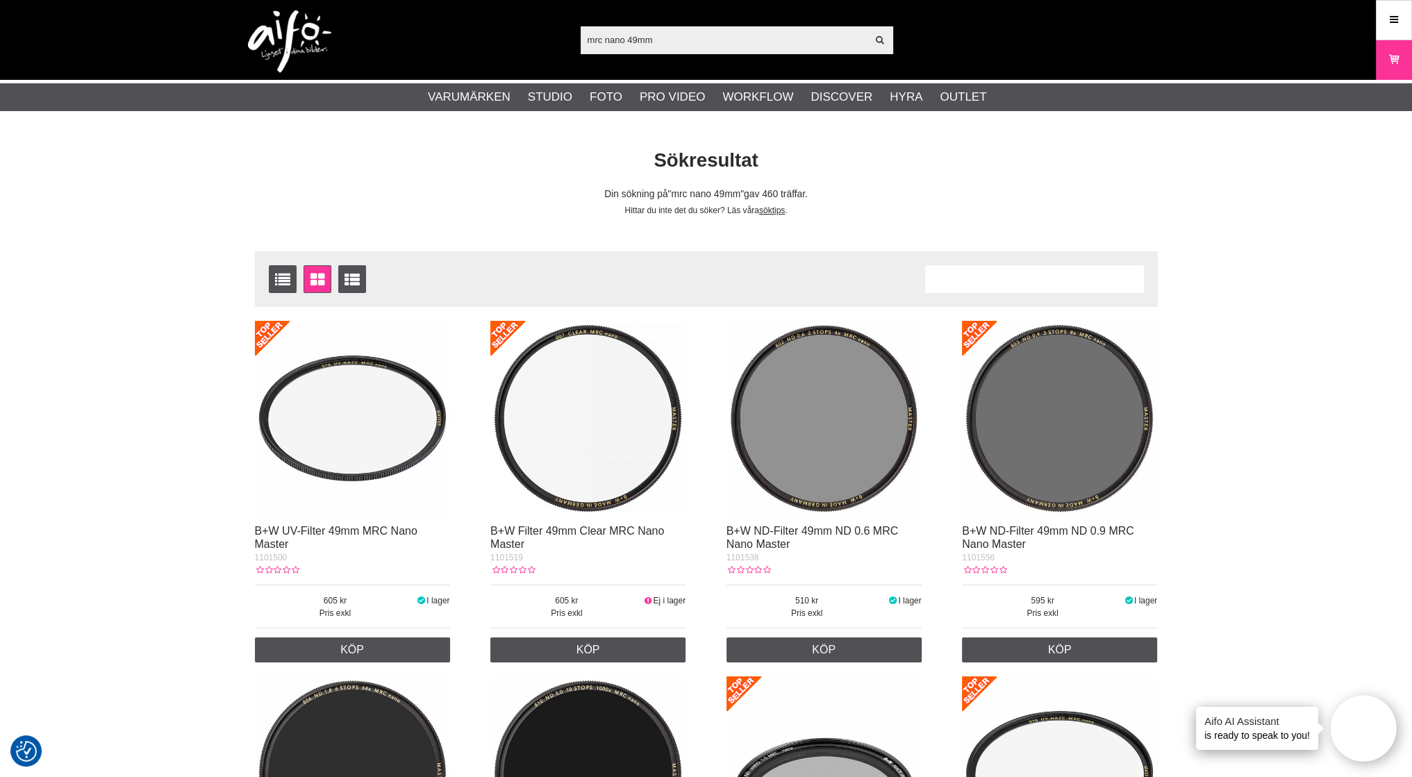
click at [591, 396] on img at bounding box center [587, 418] width 195 height 195
